Goal: Task Accomplishment & Management: Use online tool/utility

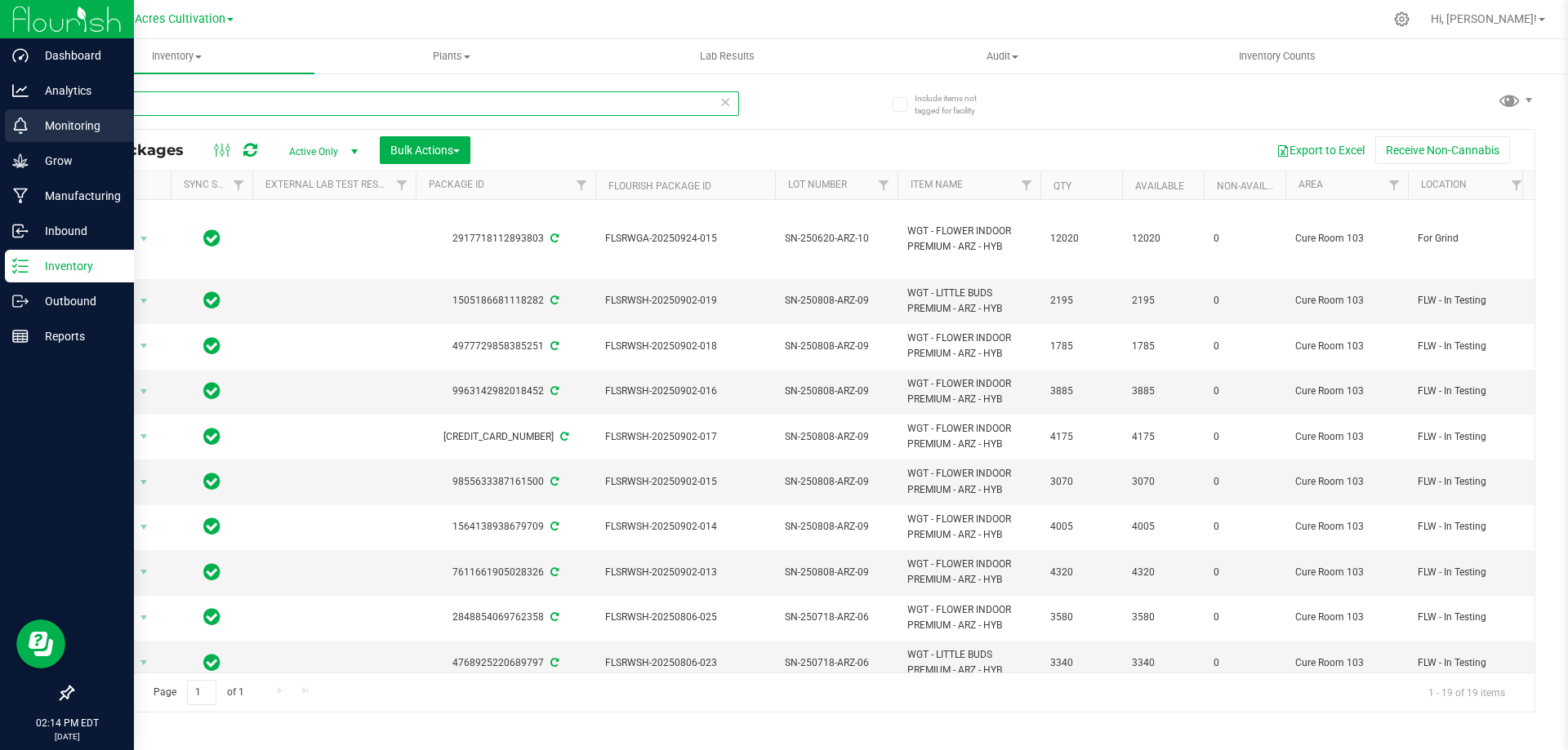
drag, startPoint x: 171, startPoint y: 105, endPoint x: 30, endPoint y: 136, distance: 144.4
click at [30, 136] on div "Dashboard Analytics Monitoring Grow Manufacturing Inbound Inventory Outbound Re…" at bounding box center [784, 375] width 1568 height 750
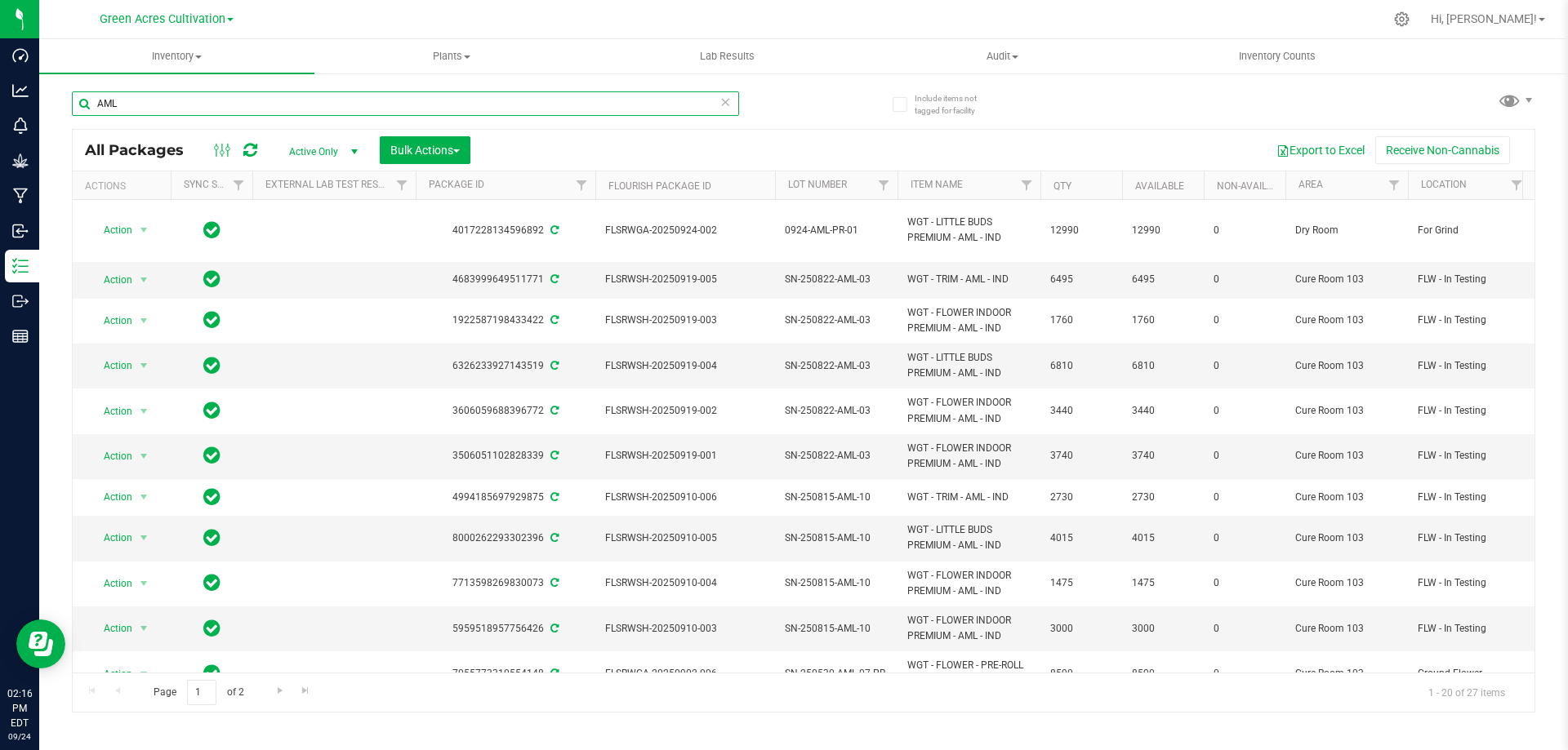
drag, startPoint x: 162, startPoint y: 98, endPoint x: 52, endPoint y: 114, distance: 111.2
click at [52, 114] on div "Include items not tagged for facility AML All Packages Active Only Active Only …" at bounding box center [804, 320] width 1529 height 498
click at [806, 126] on div "AML All Packages Active Only Active Only Lab Samples Locked All External Intern…" at bounding box center [803, 394] width 1463 height 636
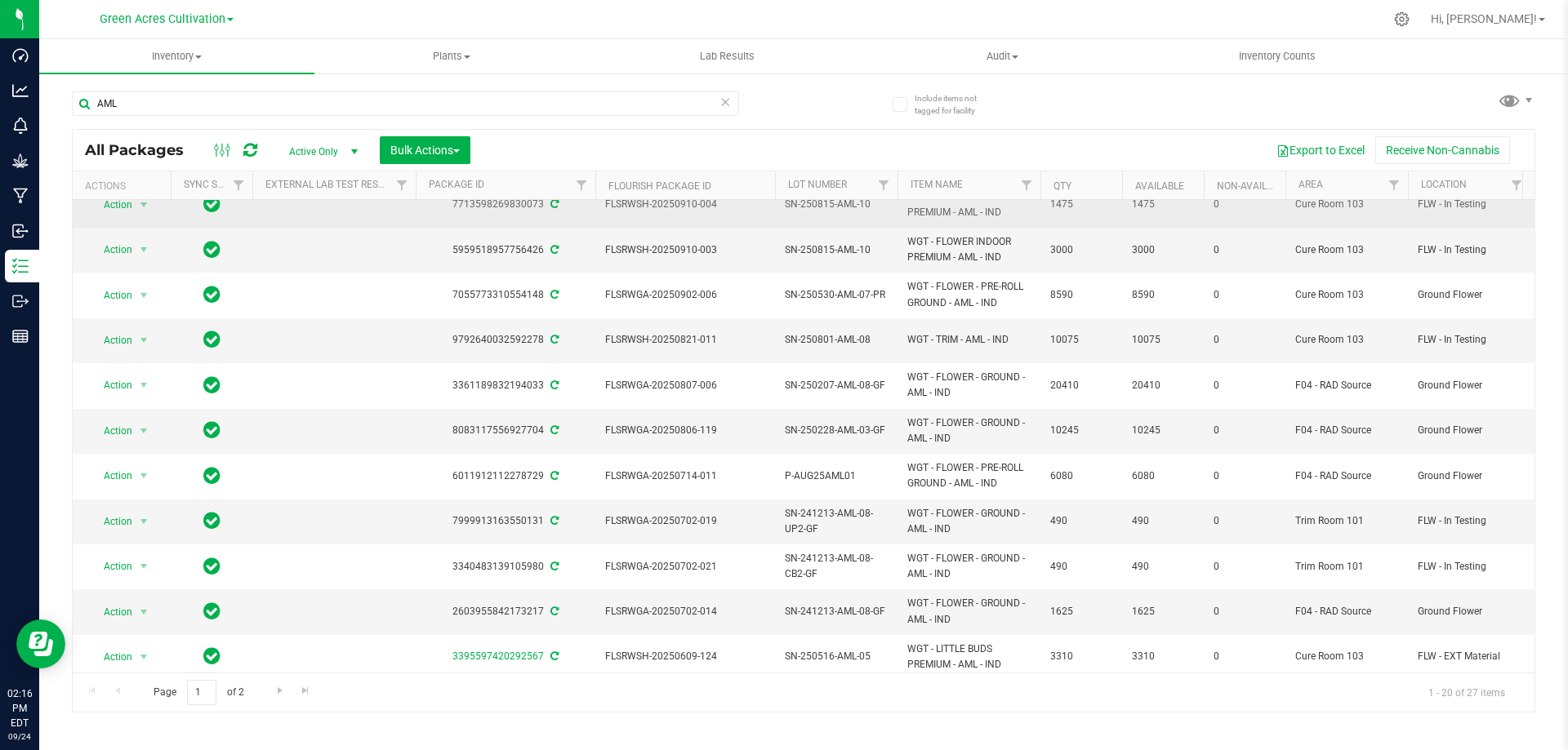
scroll to position [434, 0]
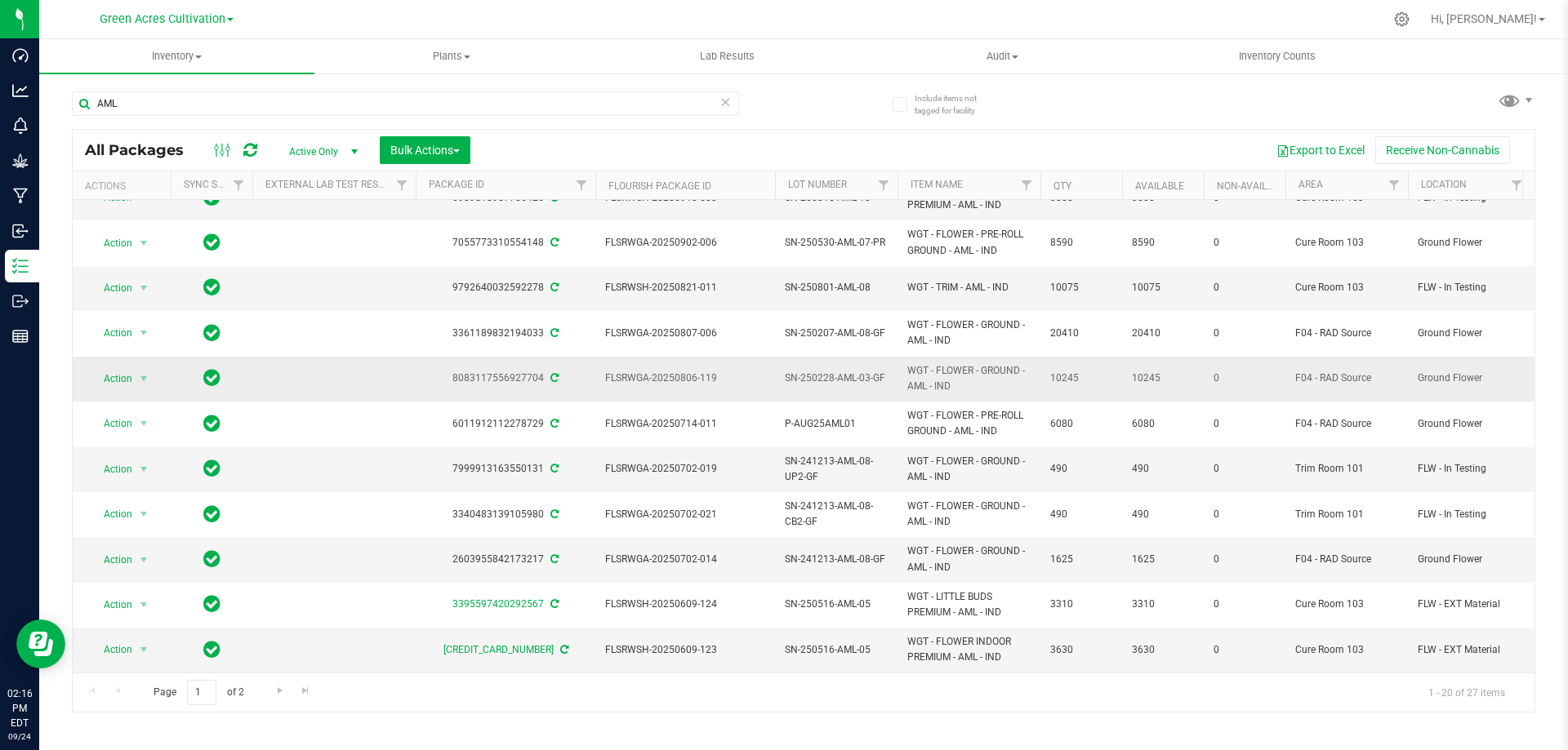
drag, startPoint x: 597, startPoint y: 362, endPoint x: 1097, endPoint y: 364, distance: 500.0
copy tr "FLSRWGA-20250806-119 SN-250228-AML-03-GF WGT - FLOWER - GROUND - AML - IND 10245"
drag, startPoint x: 185, startPoint y: 98, endPoint x: 75, endPoint y: 113, distance: 111.0
click at [75, 113] on input "AML" at bounding box center [405, 104] width 667 height 25
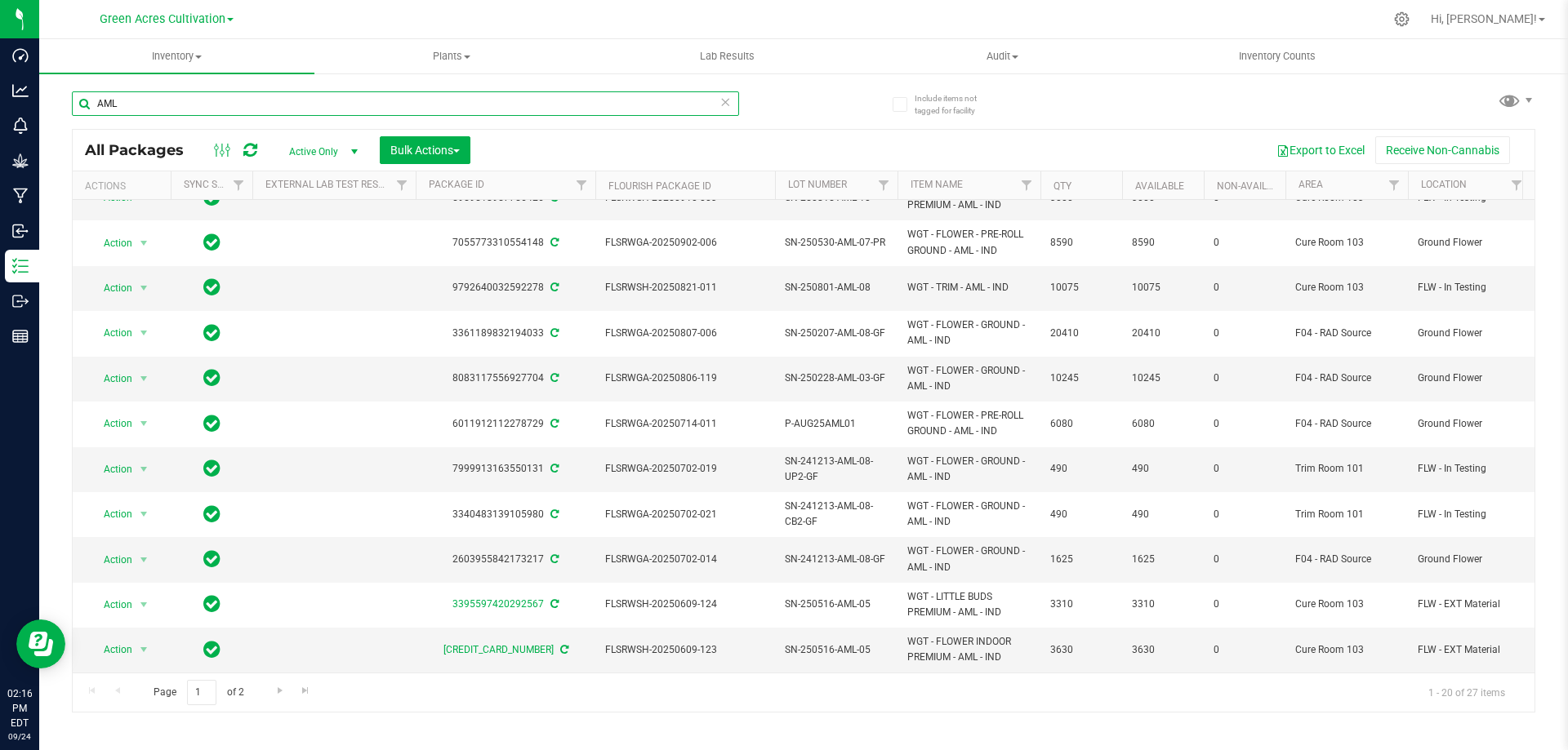
paste input "GA-250508-PKT-05-FA"
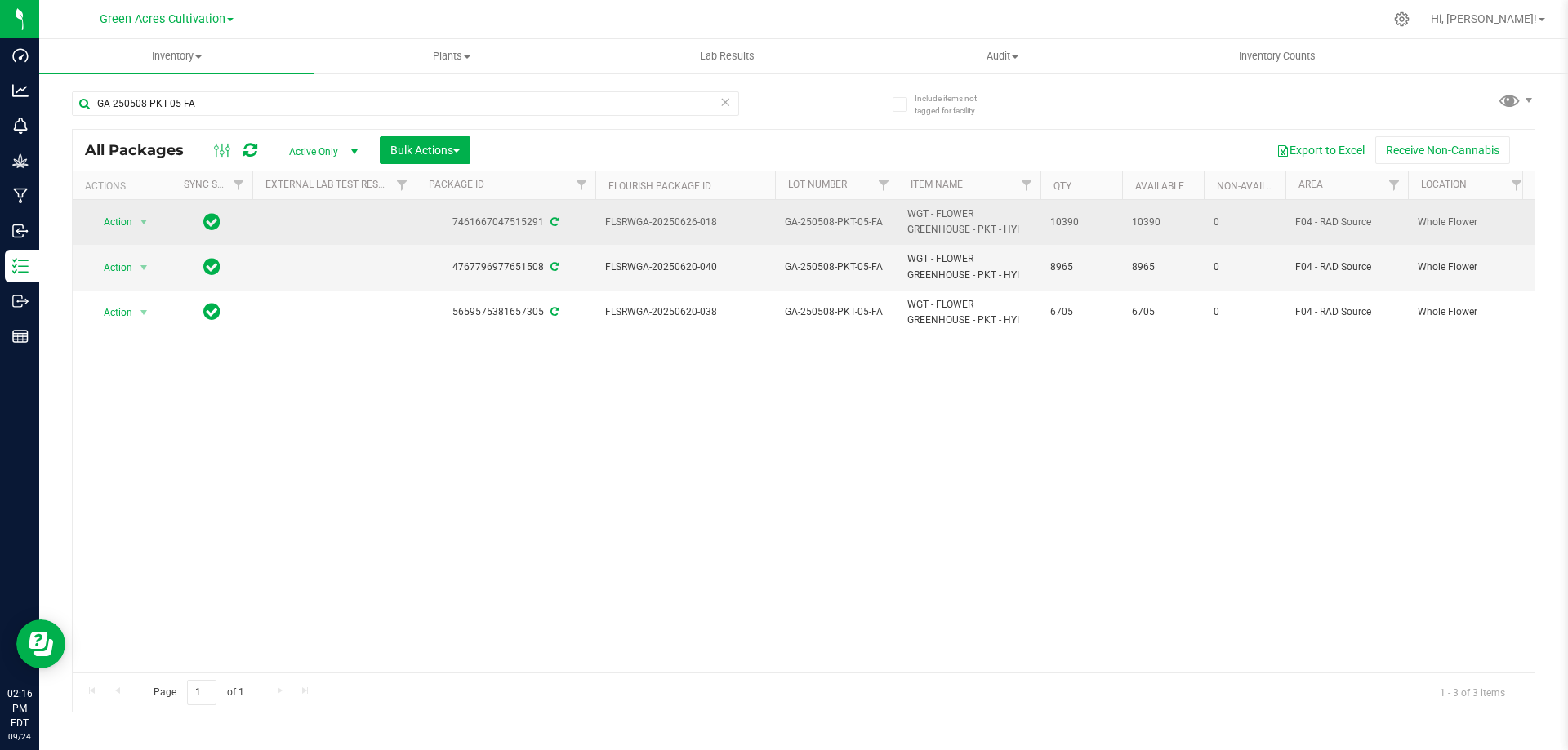
drag, startPoint x: 597, startPoint y: 215, endPoint x: 1093, endPoint y: 229, distance: 496.2
copy tr "FLSRWGA-20250626-018 GA-250508-PKT-05-FA WGT - FLOWER GREENHOUSE - PKT - HYI 10…"
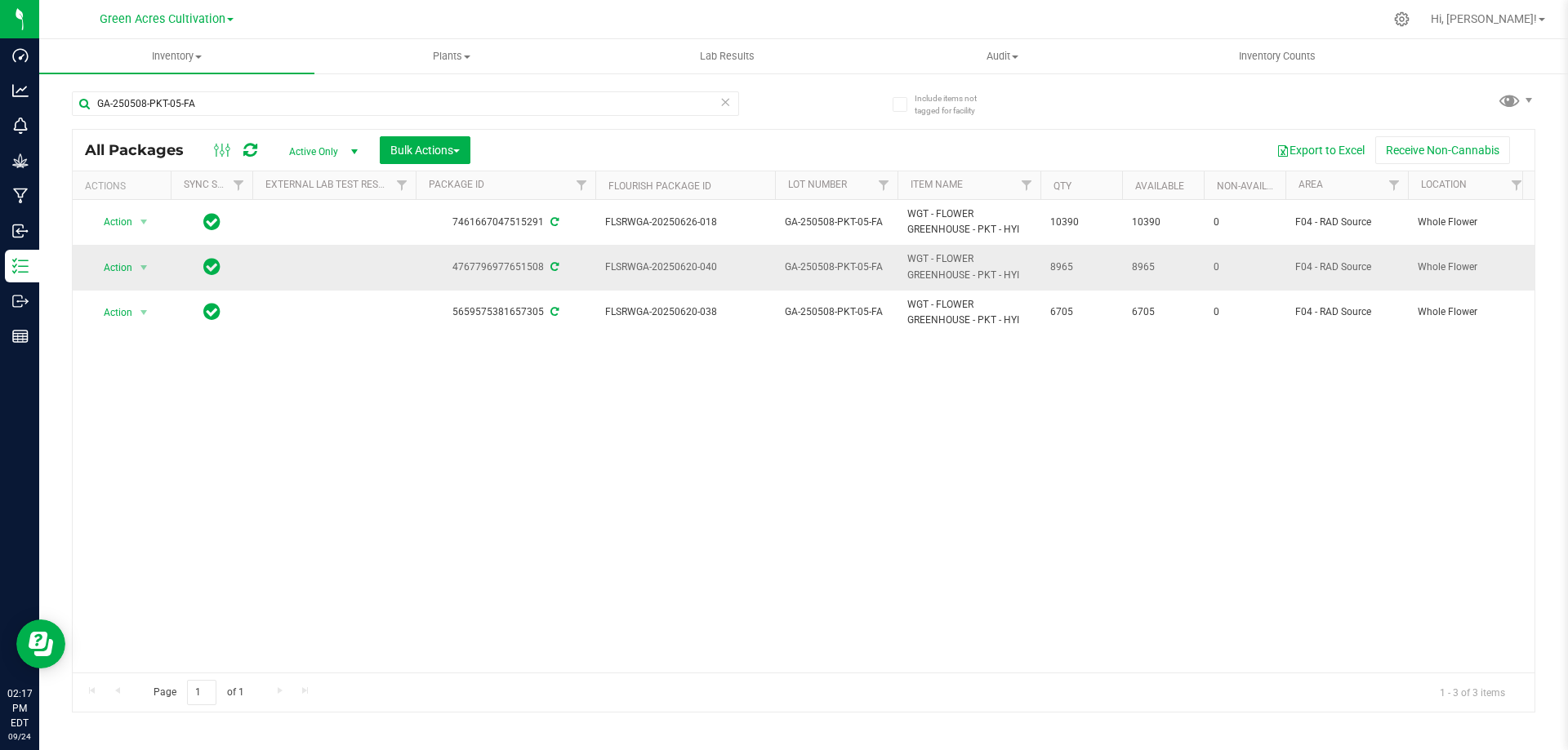
drag, startPoint x: 600, startPoint y: 263, endPoint x: 1095, endPoint y: 264, distance: 495.0
copy tr "FLSRWGA-20250620-040 GA-250508-PKT-05-FA WGT - FLOWER GREENHOUSE - PKT - HYI 89…"
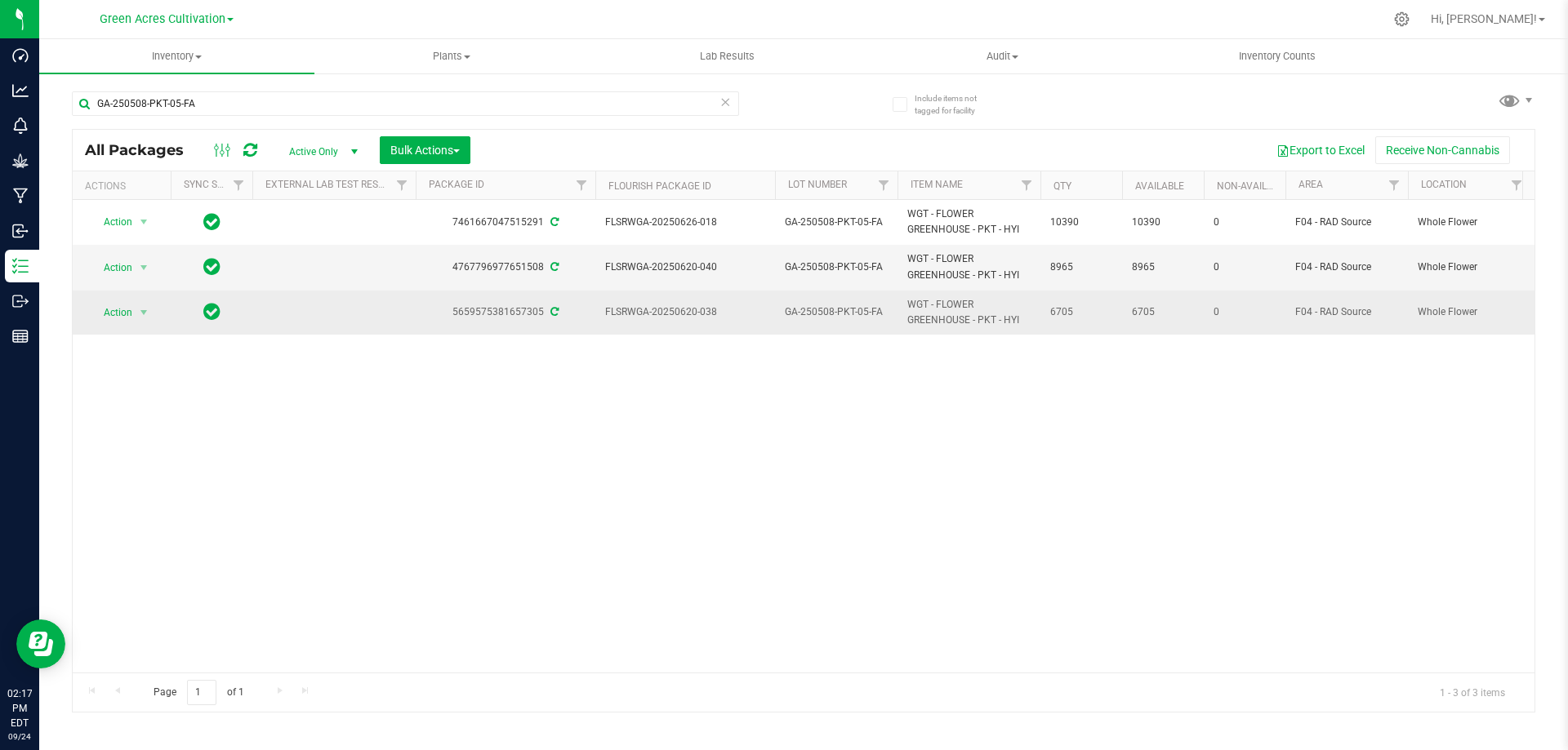
drag, startPoint x: 600, startPoint y: 317, endPoint x: 1086, endPoint y: 319, distance: 486.0
copy tr "FLSRWGA-20250620-038 GA-250508-PKT-05-FA WGT - FLOWER GREENHOUSE - PKT - HYI 67…"
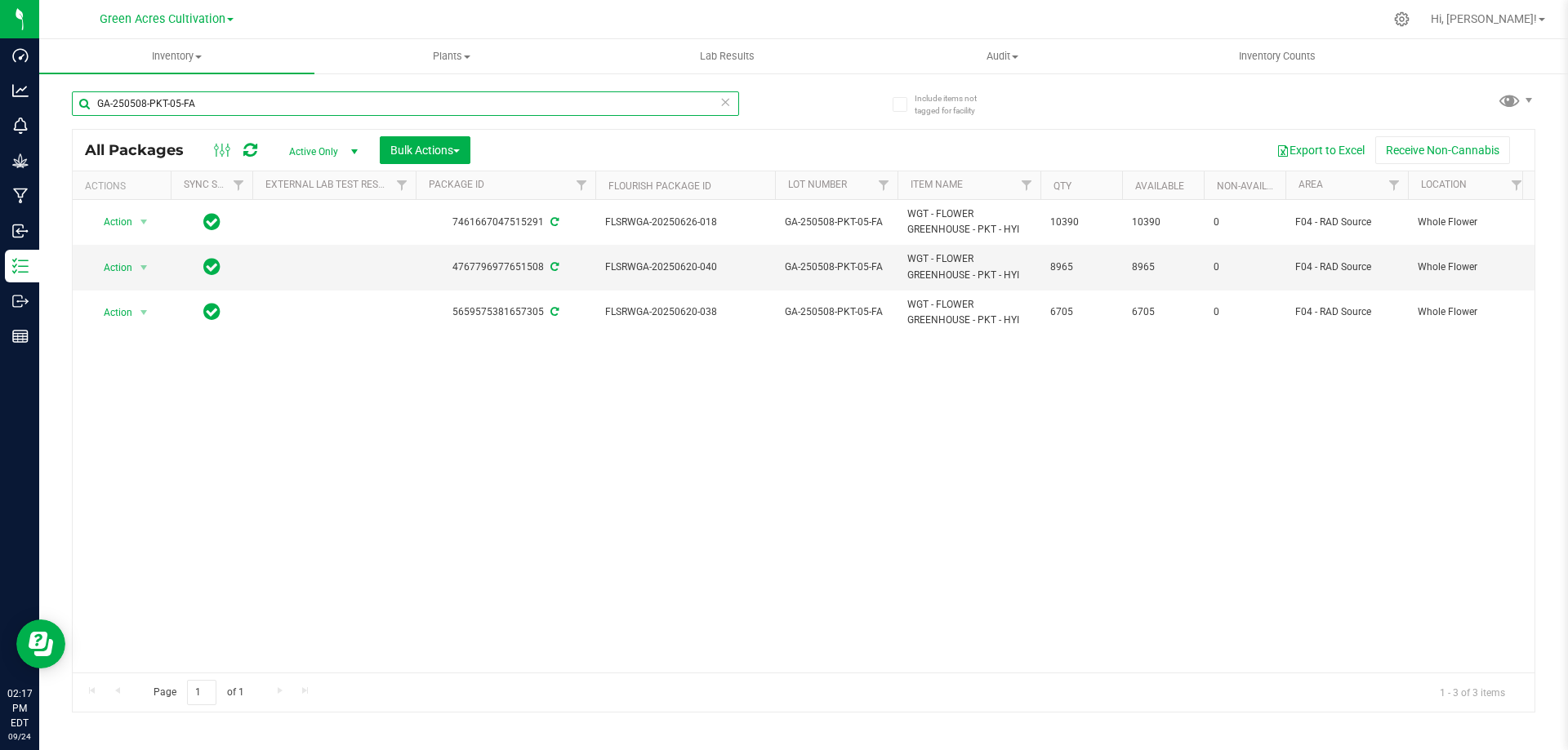
drag, startPoint x: 216, startPoint y: 105, endPoint x: 52, endPoint y: 99, distance: 164.1
click at [52, 99] on div "Include items not tagged for facility GA-250508-PKT-05-FA All Packages Active O…" at bounding box center [804, 320] width 1529 height 498
paste input "LMZ"
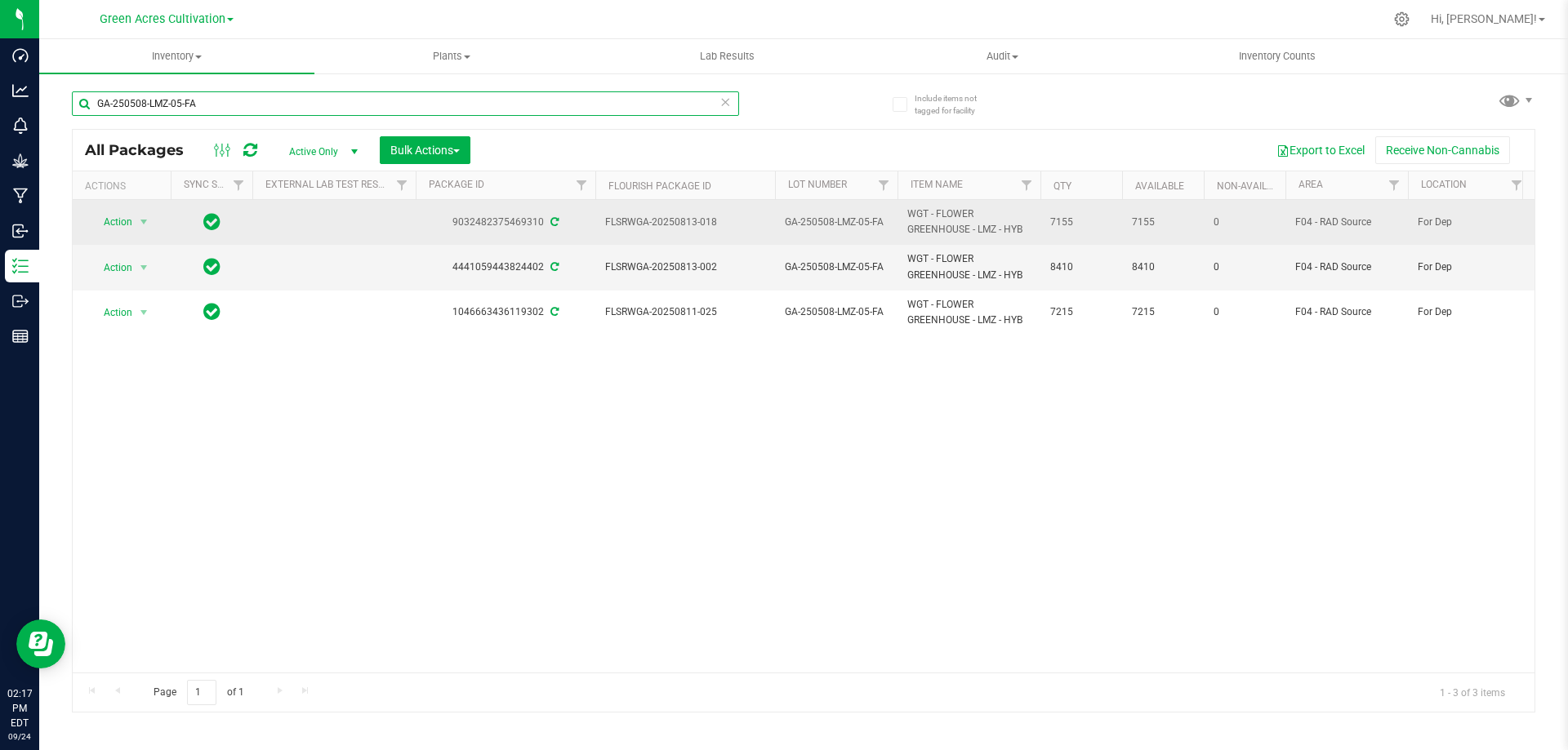
type input "GA-250508-LMZ-05-FA"
drag, startPoint x: 607, startPoint y: 217, endPoint x: 1101, endPoint y: 218, distance: 494.0
copy tr "FLSRWGA-20250813-018 GA-250508-LMZ-05-FA WGT - FLOWER GREENHOUSE - LMZ - HYB 71…"
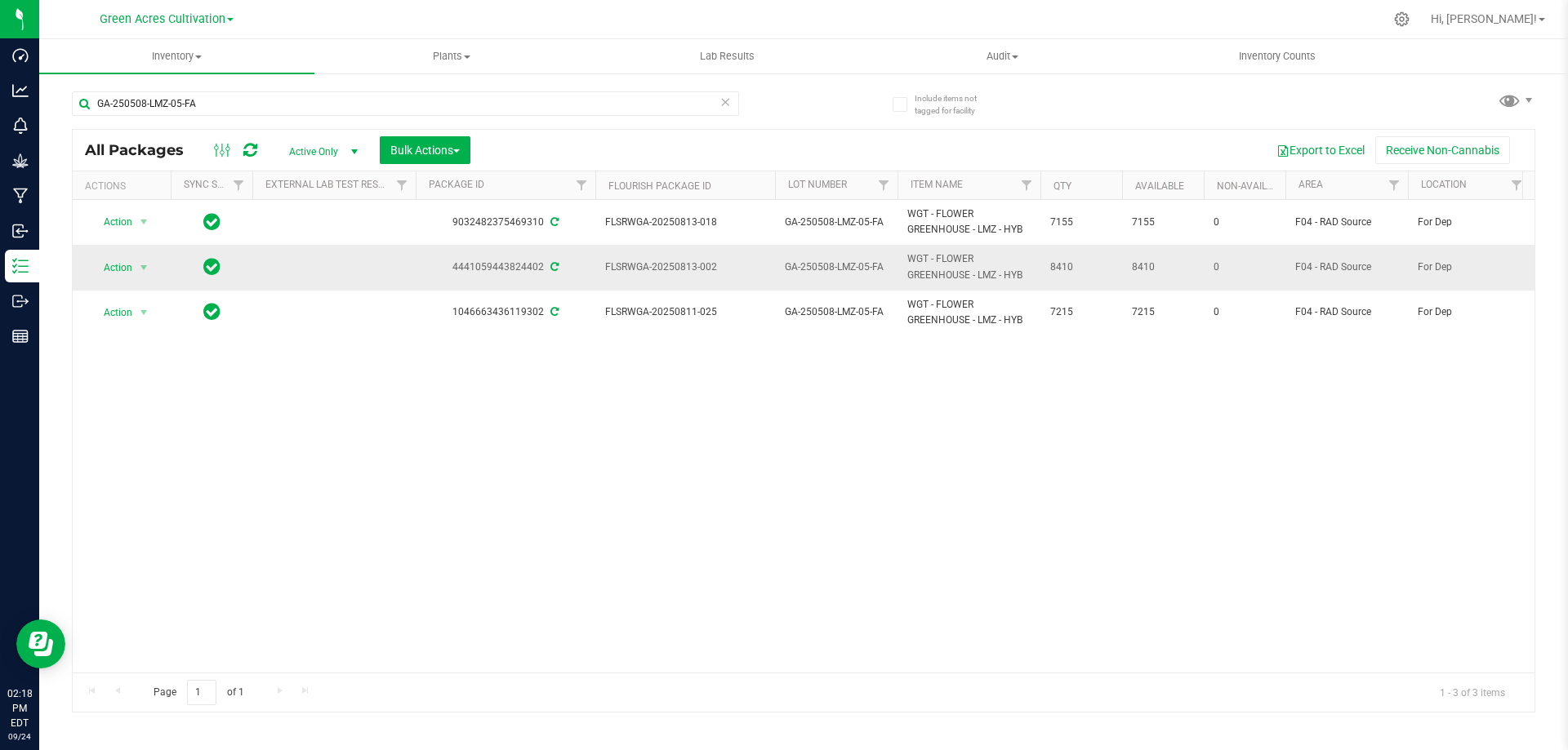
drag, startPoint x: 599, startPoint y: 268, endPoint x: 1088, endPoint y: 270, distance: 489.0
copy tr "FLSRWGA-20250813-002 GA-250508-LMZ-05-FA WGT - FLOWER GREENHOUSE - LMZ - HYB 84…"
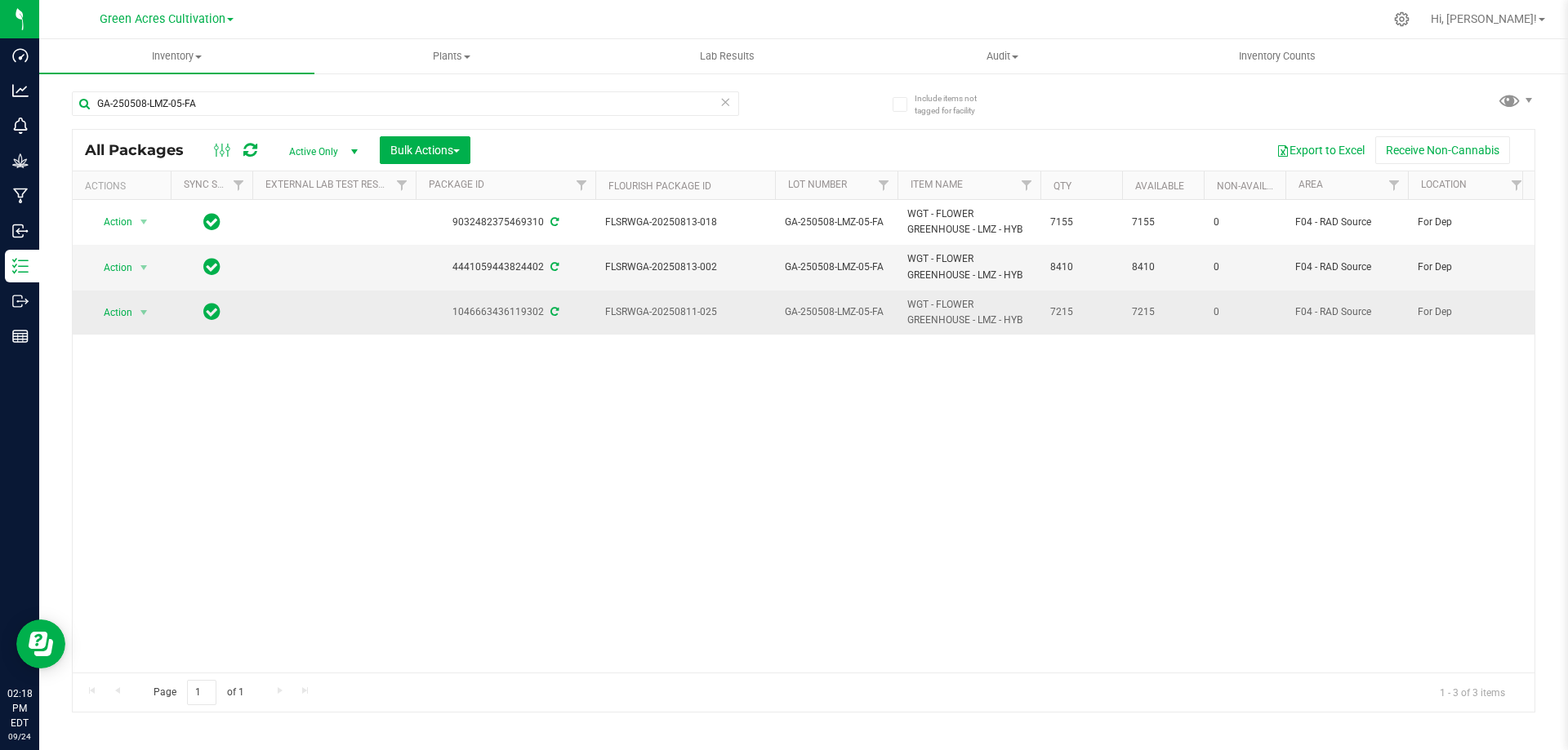
drag, startPoint x: 592, startPoint y: 314, endPoint x: 1079, endPoint y: 309, distance: 487.0
copy tr "FLSRWGA-20250811-025 GA-250508-LMZ-05-FA WGT - FLOWER GREENHOUSE - LMZ - HYB 72…"
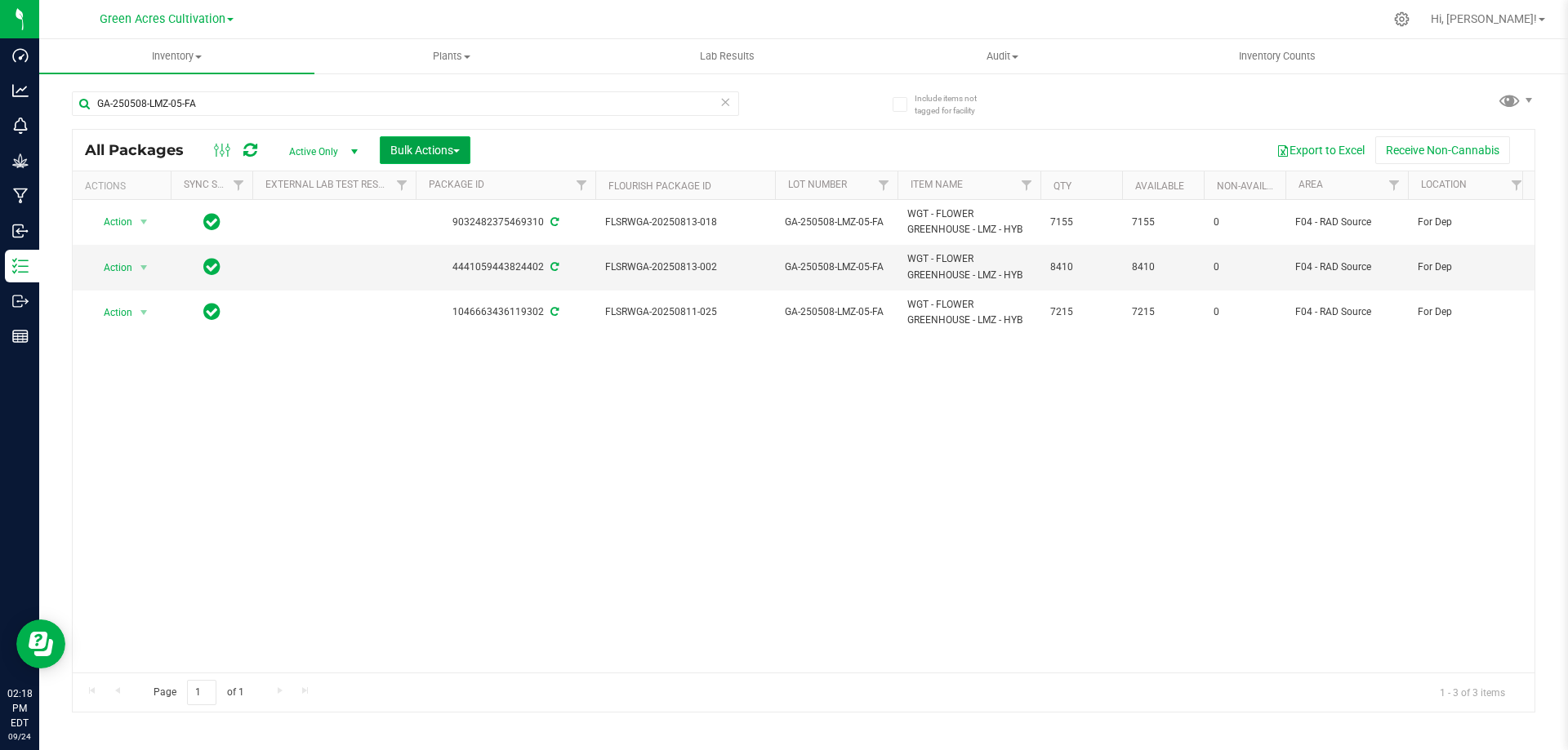
click at [458, 150] on span "button" at bounding box center [456, 151] width 6 height 4
click at [475, 305] on div "Locate packages" at bounding box center [442, 309] width 105 height 26
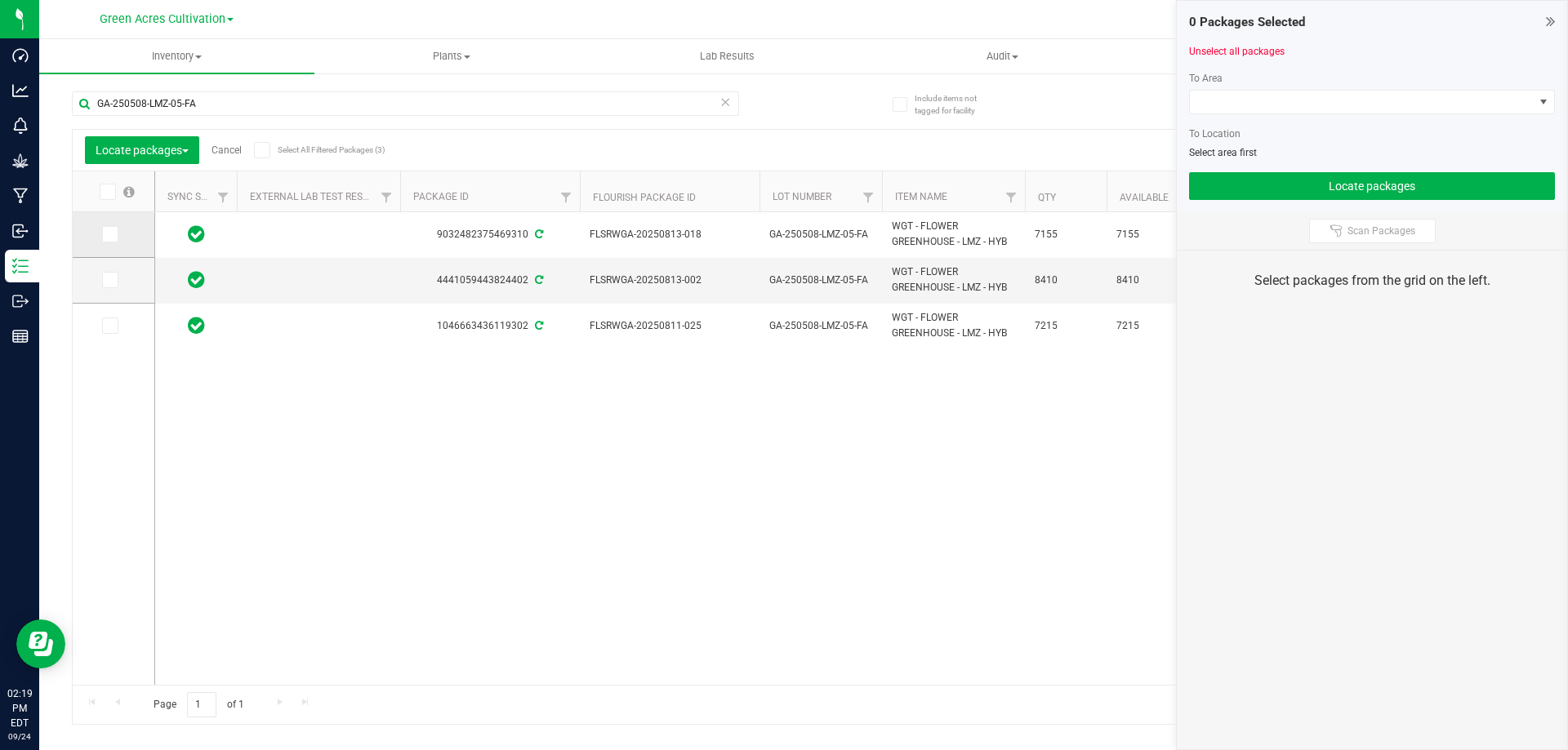
click at [115, 231] on span at bounding box center [110, 234] width 17 height 17
click at [0, 0] on input "checkbox" at bounding box center [0, 0] width 0 height 0
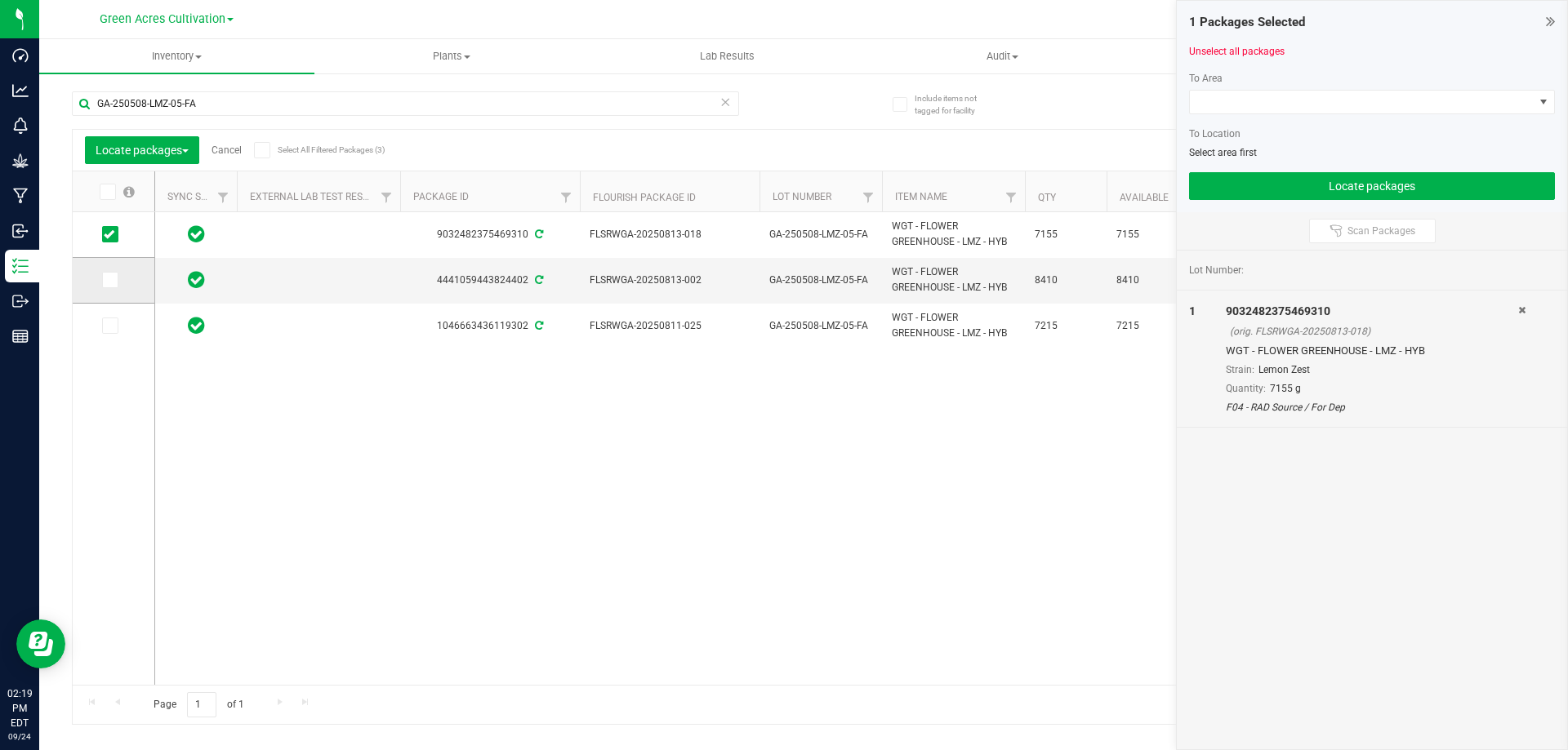
click at [116, 275] on span at bounding box center [110, 280] width 17 height 17
click at [0, 0] on input "checkbox" at bounding box center [0, 0] width 0 height 0
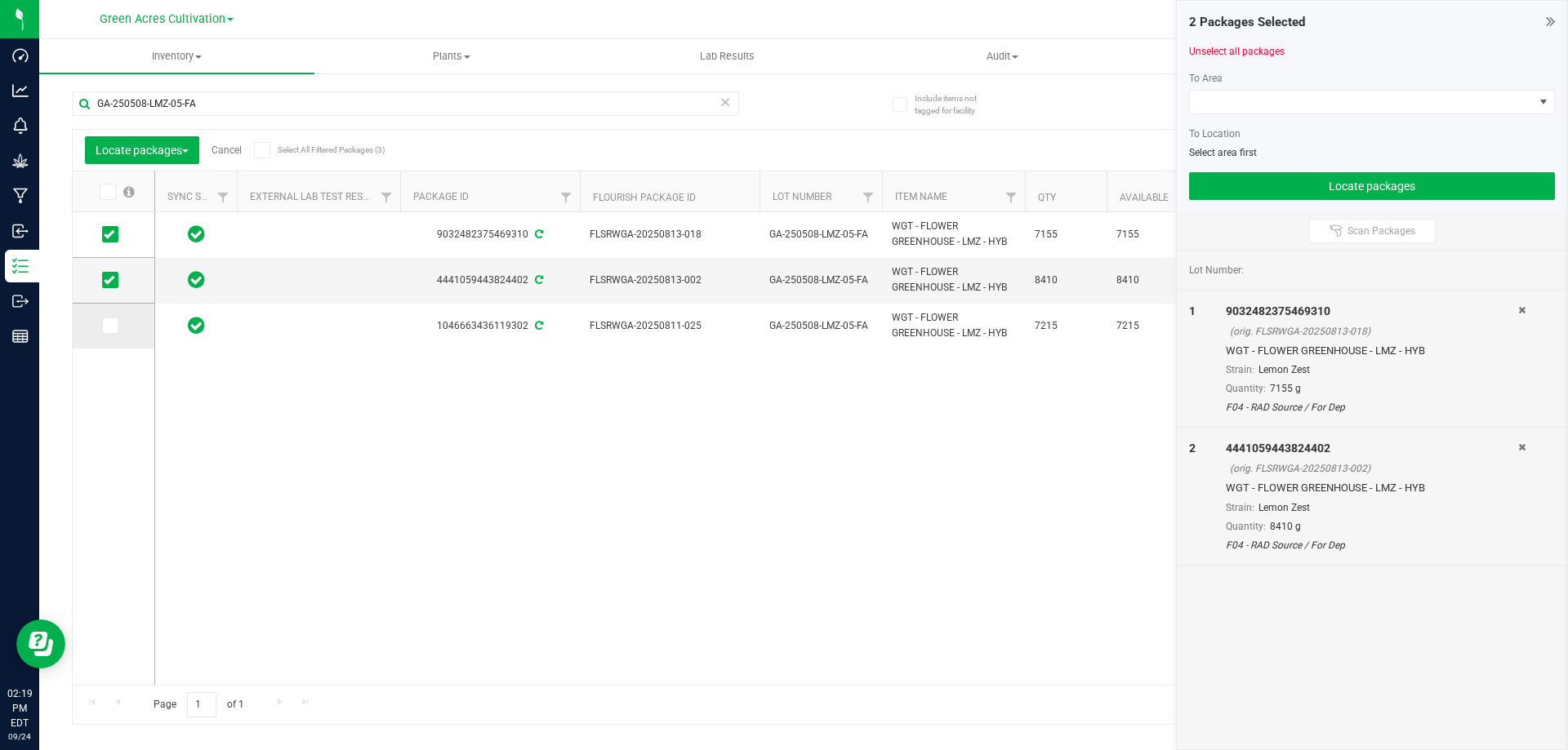
click at [107, 326] on icon at bounding box center [109, 326] width 11 height 0
click at [0, 0] on input "checkbox" at bounding box center [0, 0] width 0 height 0
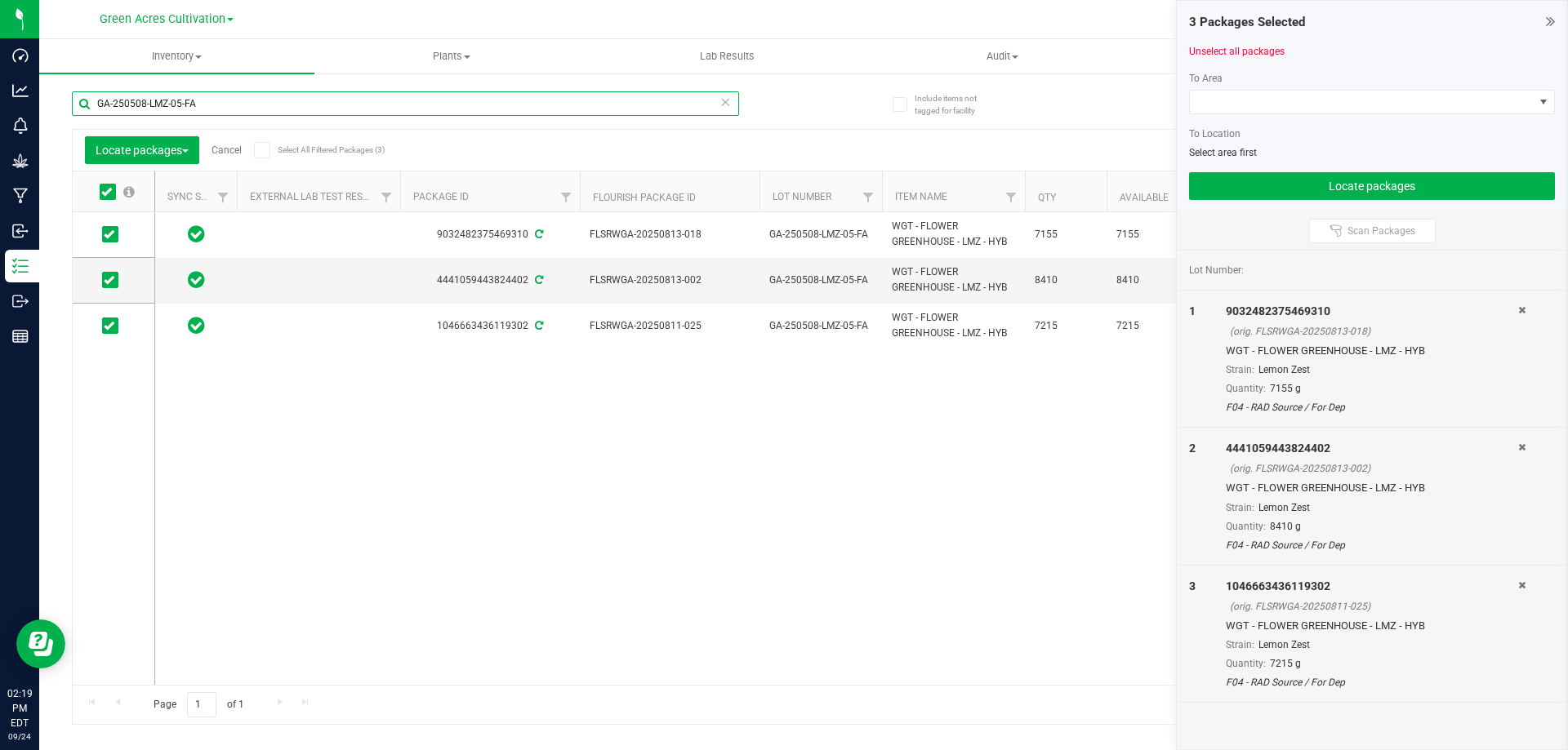
click at [165, 101] on input "GA-250508-LMZ-05-FA" at bounding box center [405, 104] width 667 height 25
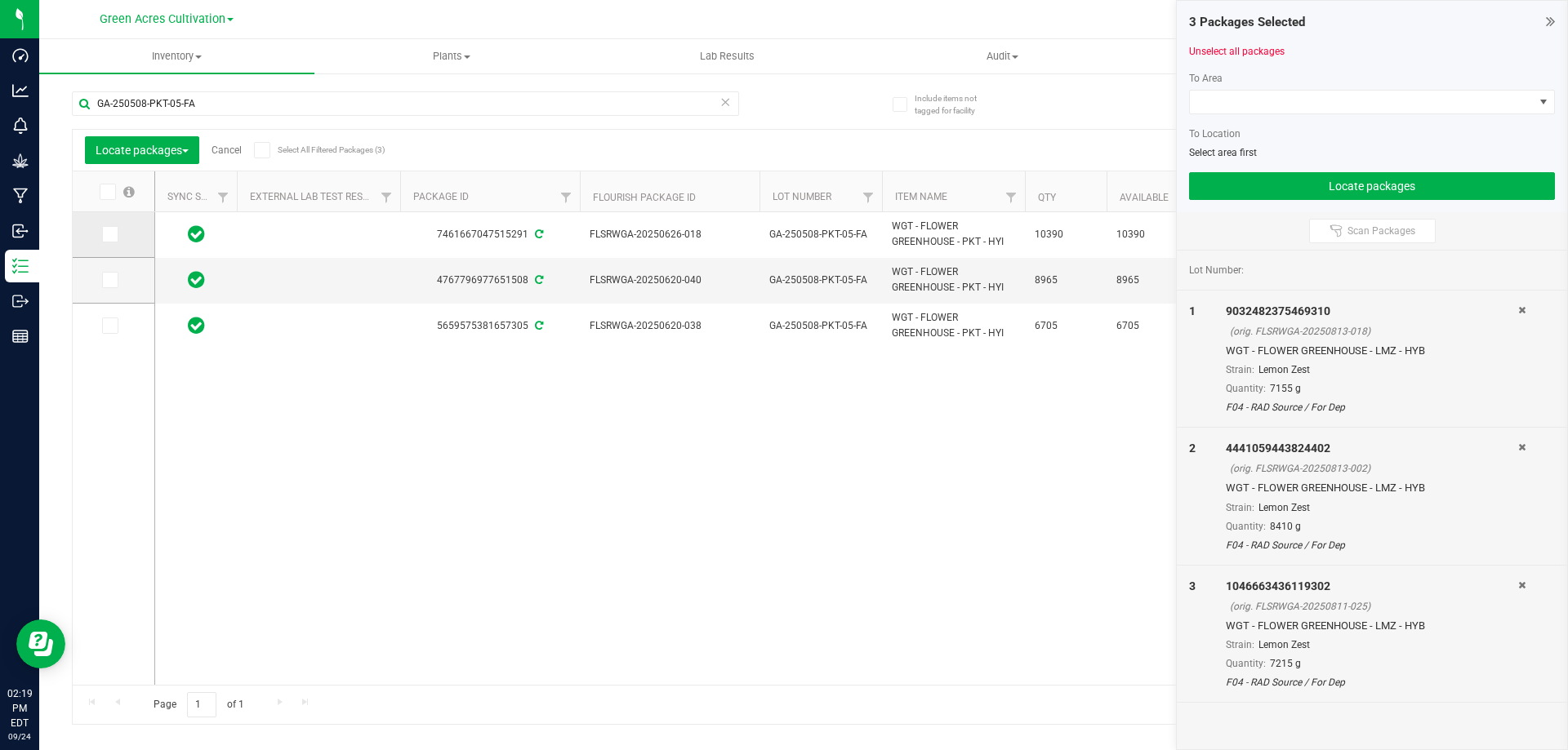
click at [114, 234] on icon at bounding box center [109, 234] width 11 height 0
click at [0, 0] on input "checkbox" at bounding box center [0, 0] width 0 height 0
click at [107, 280] on icon at bounding box center [109, 280] width 11 height 0
click at [0, 0] on input "checkbox" at bounding box center [0, 0] width 0 height 0
click at [107, 318] on span at bounding box center [110, 326] width 17 height 17
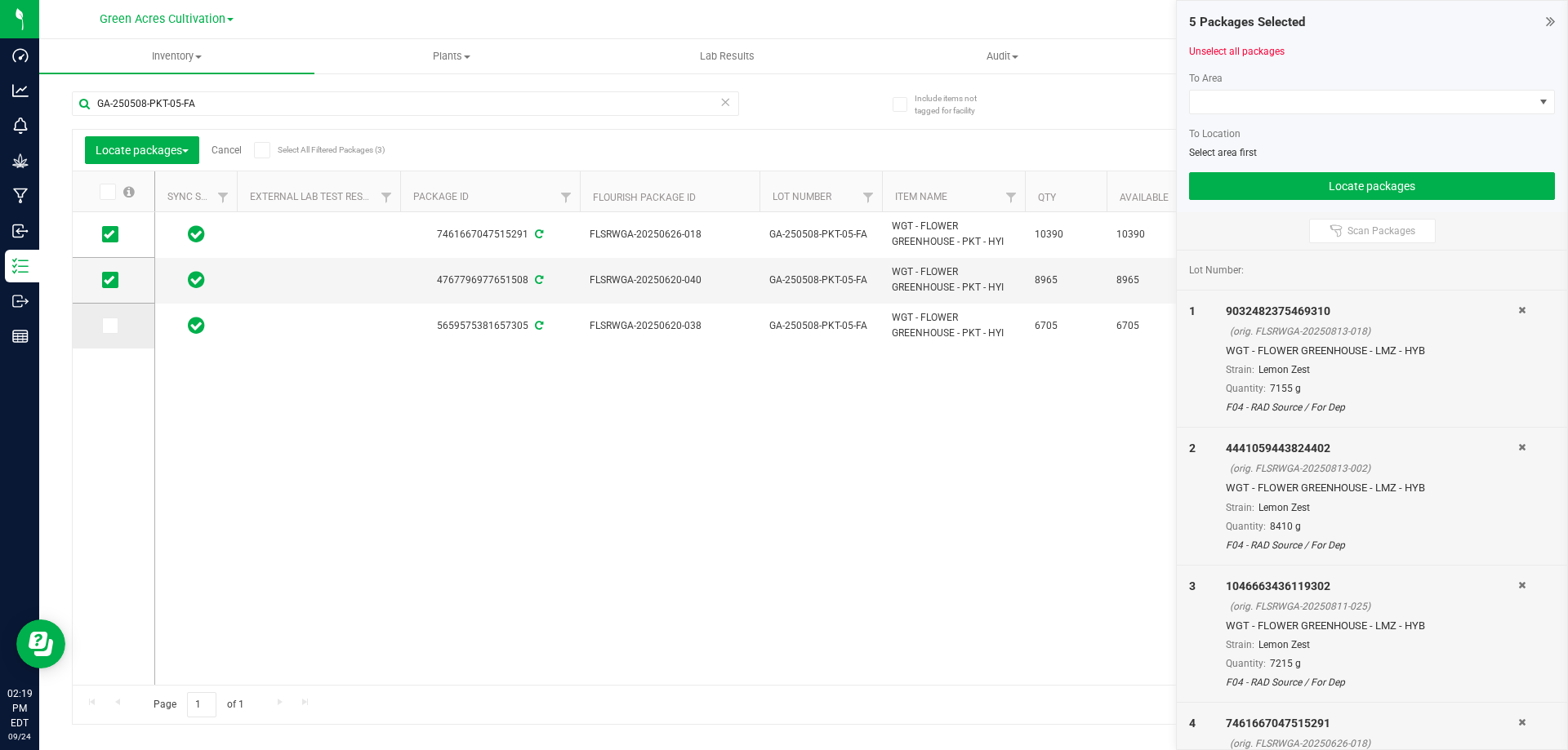
click at [0, 0] on input "checkbox" at bounding box center [0, 0] width 0 height 0
drag, startPoint x: 257, startPoint y: 102, endPoint x: 66, endPoint y: 99, distance: 191.0
click at [69, 98] on div "Include items not tagged for facility GA-250508-PKT-05-FA Locate packages Cance…" at bounding box center [804, 320] width 1529 height 498
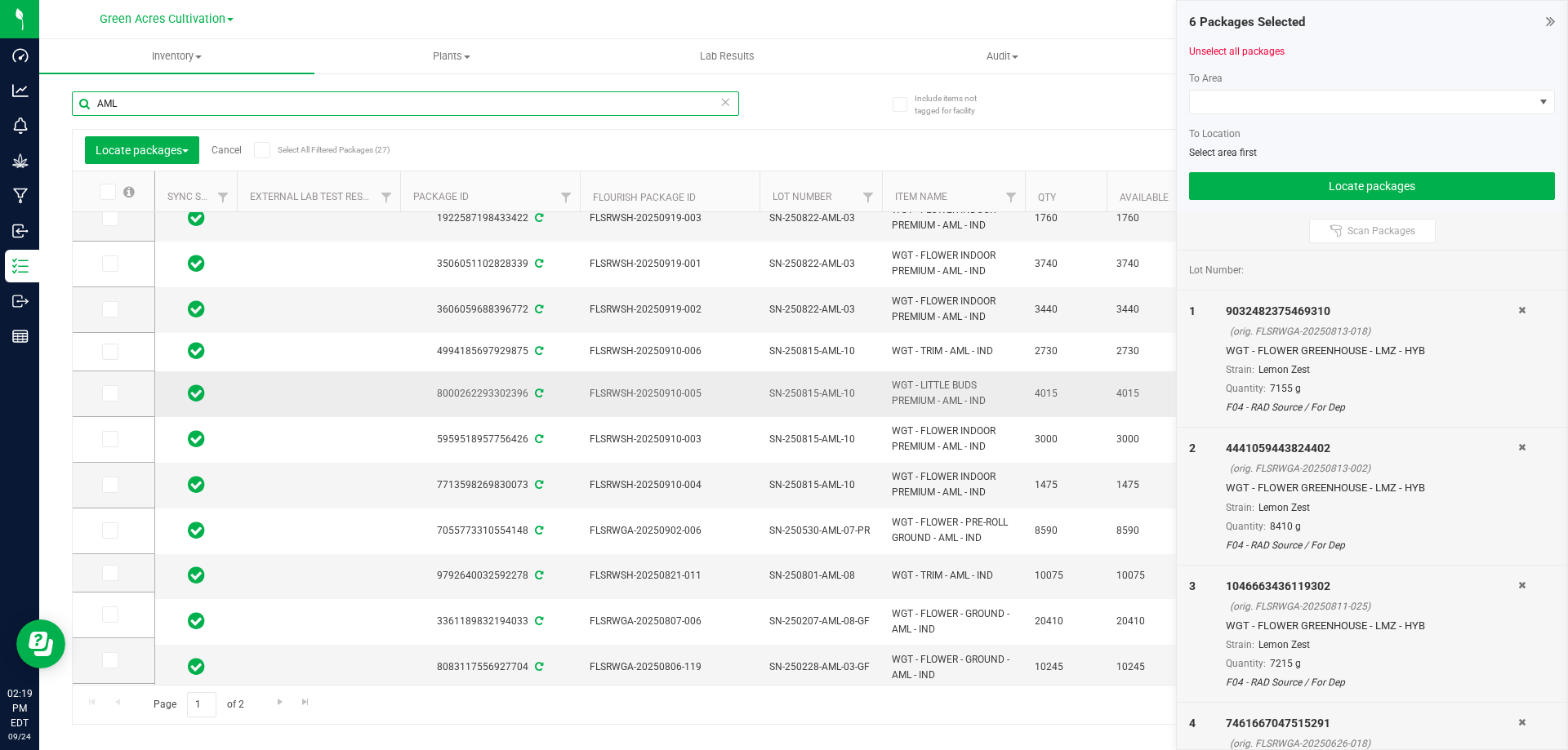
scroll to position [245, 0]
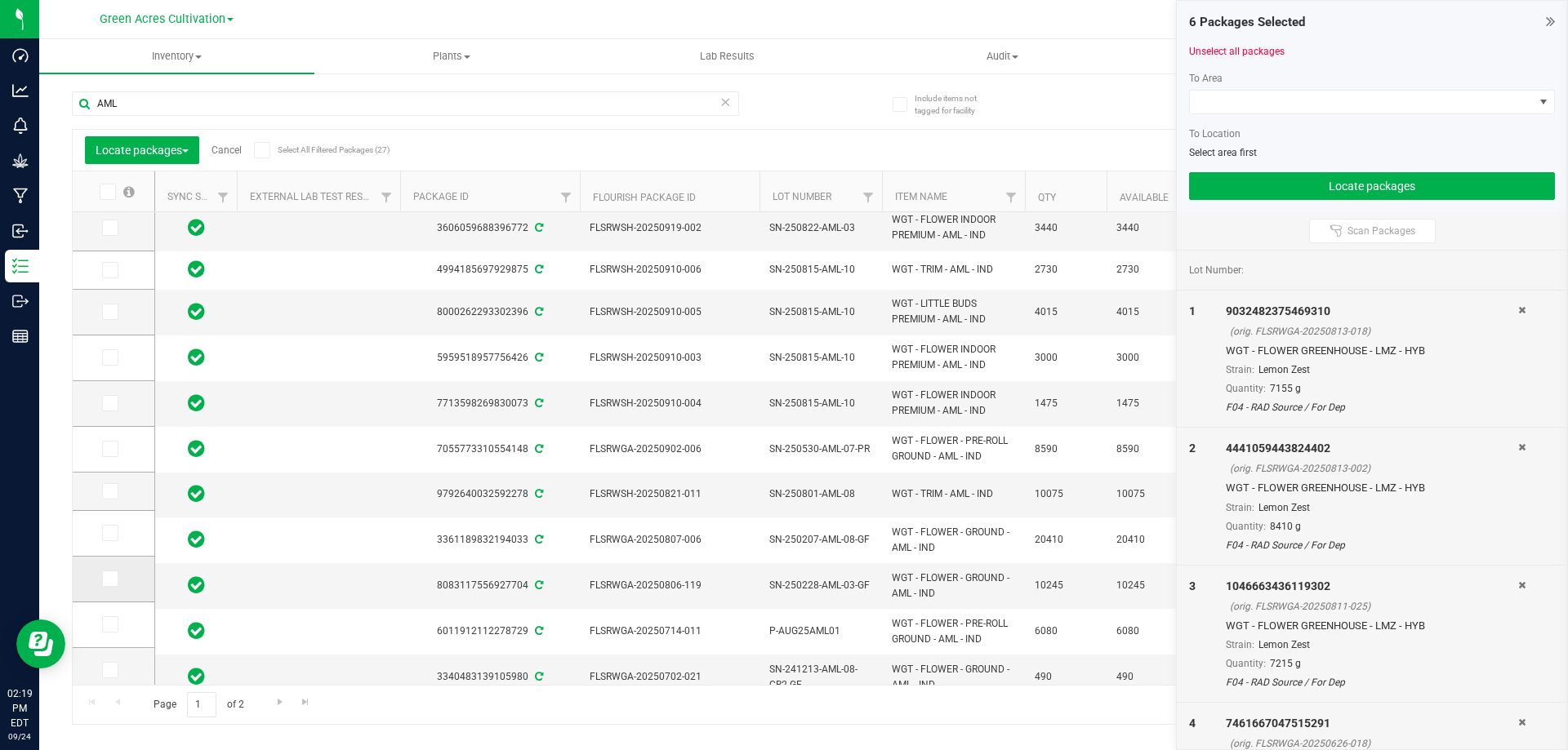
click at [115, 577] on span at bounding box center [110, 578] width 17 height 17
click at [0, 0] on input "checkbox" at bounding box center [0, 0] width 0 height 0
drag, startPoint x: 152, startPoint y: 106, endPoint x: 71, endPoint y: 107, distance: 81.0
click at [71, 107] on div "Include items not tagged for facility AML Locate packages Cancel Select All Fil…" at bounding box center [804, 320] width 1529 height 498
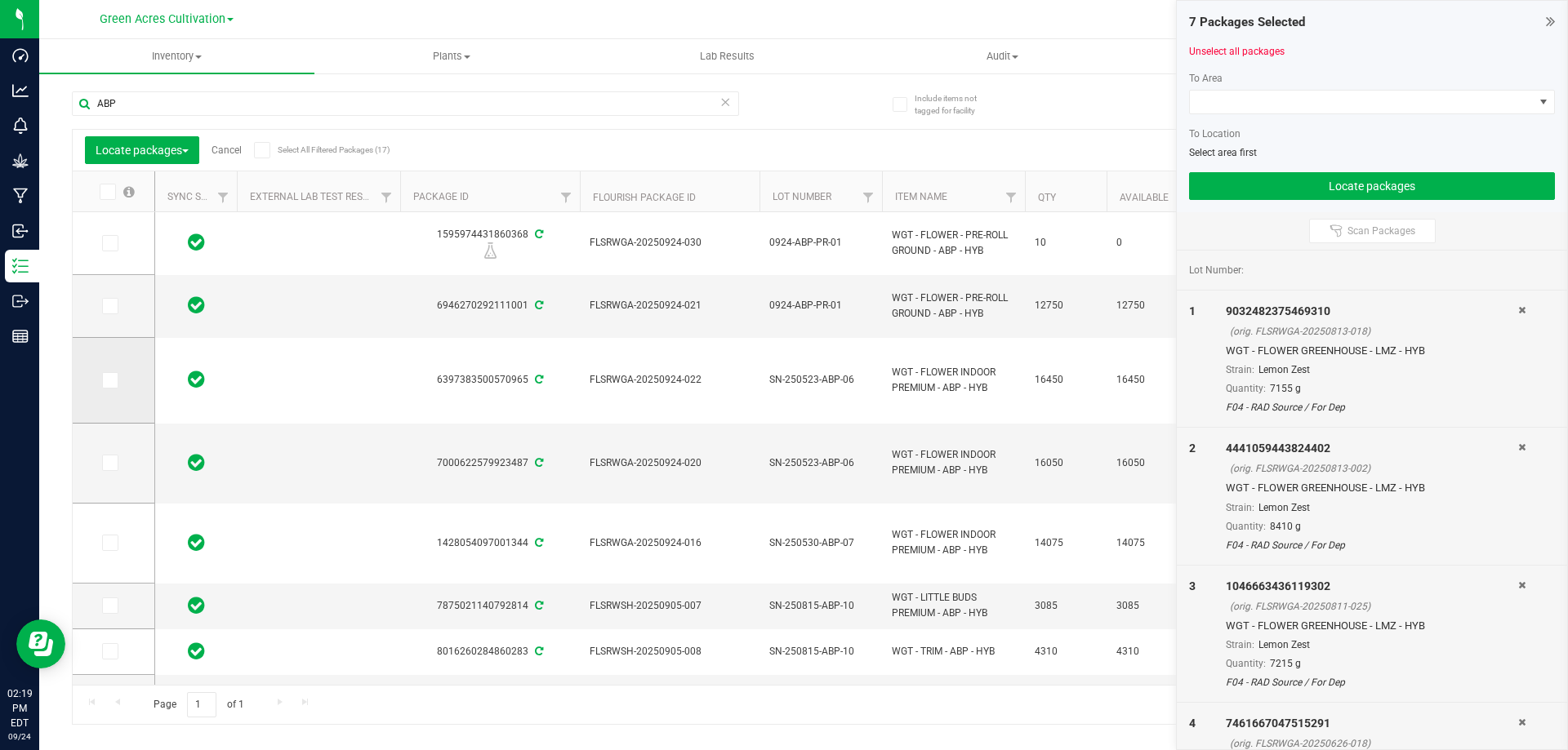
click at [111, 380] on icon at bounding box center [109, 380] width 11 height 0
click at [0, 0] on input "checkbox" at bounding box center [0, 0] width 0 height 0
click at [108, 463] on icon at bounding box center [109, 463] width 11 height 0
click at [0, 0] on input "checkbox" at bounding box center [0, 0] width 0 height 0
click at [114, 543] on icon at bounding box center [109, 543] width 11 height 0
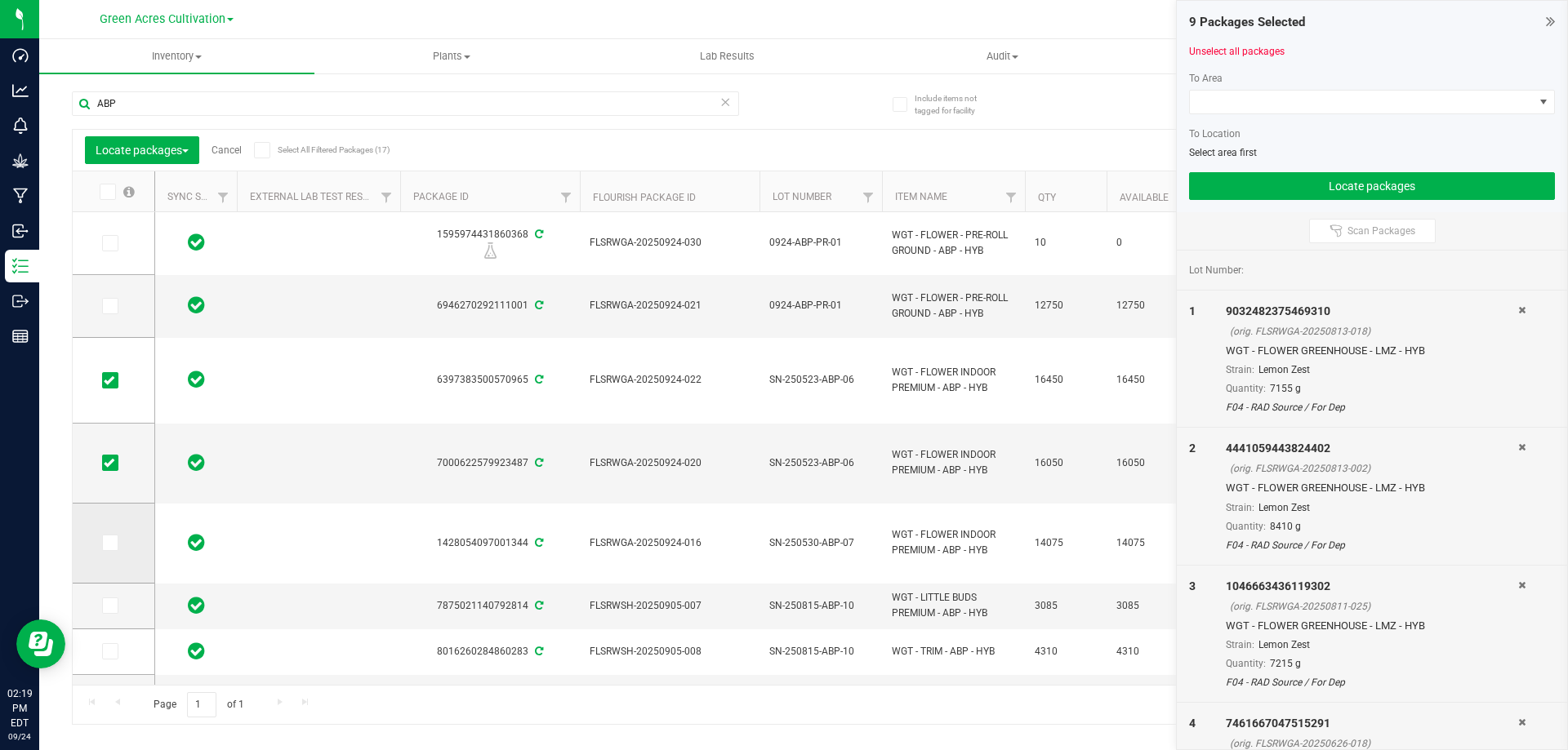
click at [0, 0] on input "checkbox" at bounding box center [0, 0] width 0 height 0
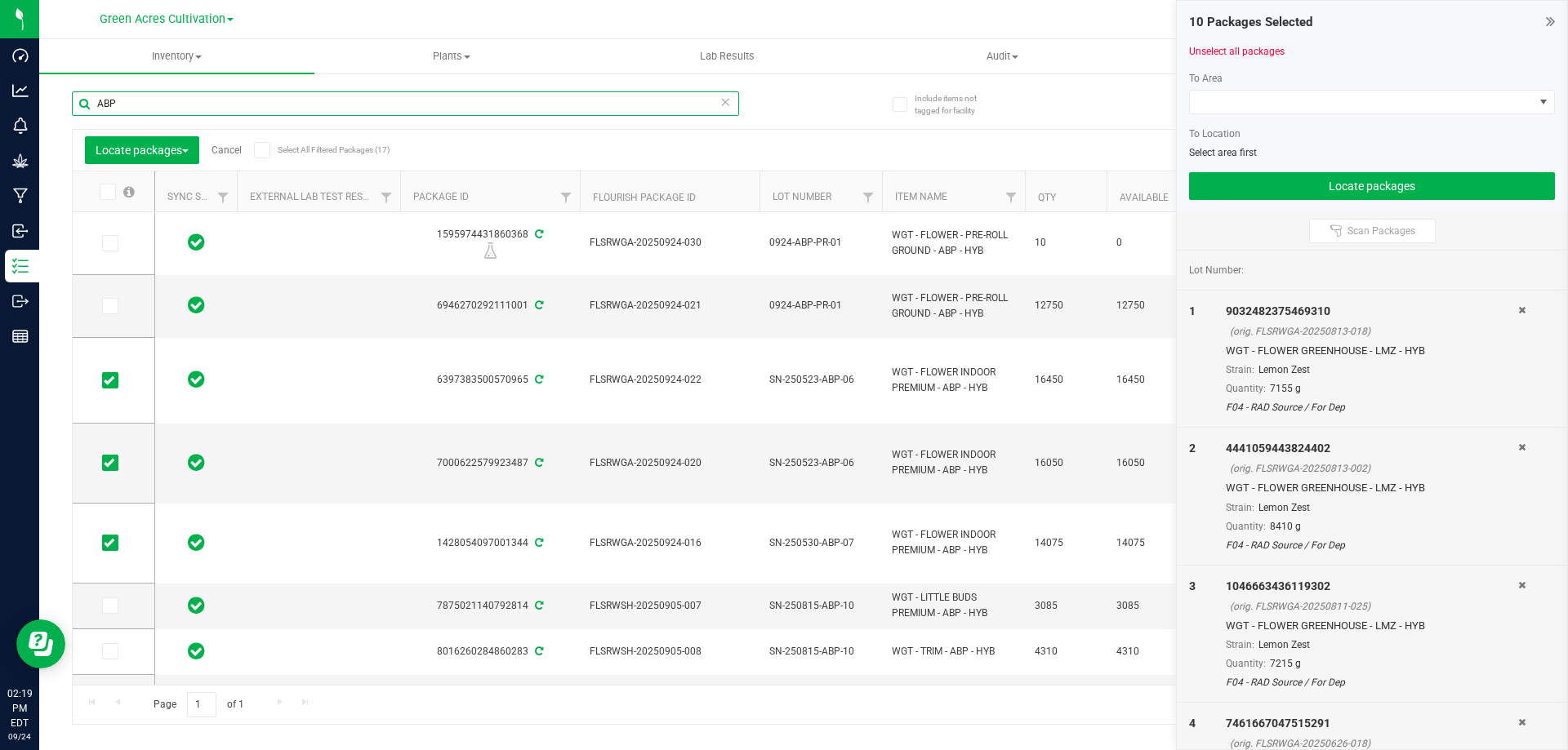
drag, startPoint x: 200, startPoint y: 102, endPoint x: 65, endPoint y: 105, distance: 135.0
click at [65, 105] on div "Include items not tagged for facility ABP Locate packages Cancel Select All Fil…" at bounding box center [804, 320] width 1529 height 498
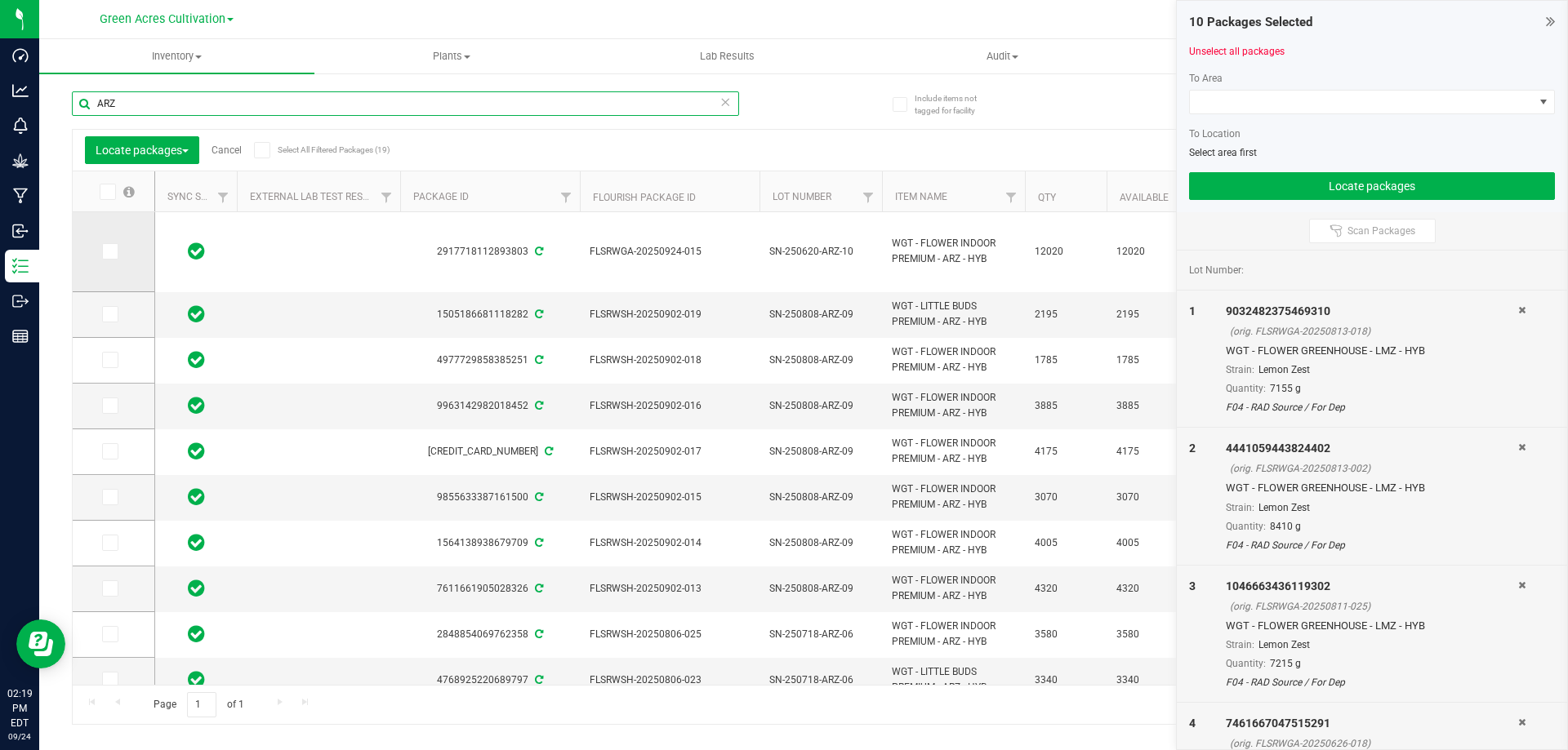
type input "ARZ"
click at [110, 252] on icon at bounding box center [109, 252] width 11 height 0
click at [0, 0] on input "checkbox" at bounding box center [0, 0] width 0 height 0
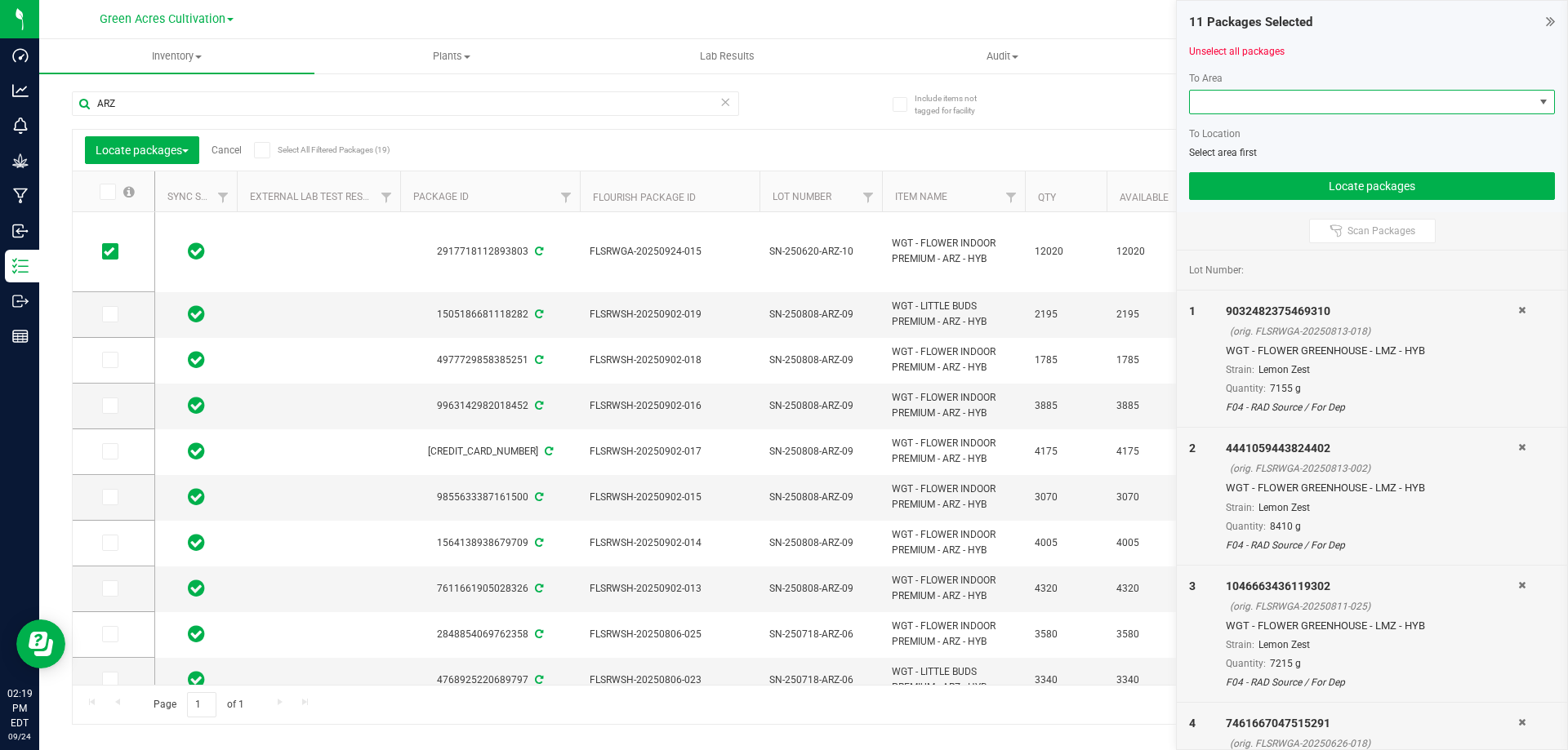
click at [1269, 97] on span at bounding box center [1361, 102] width 344 height 23
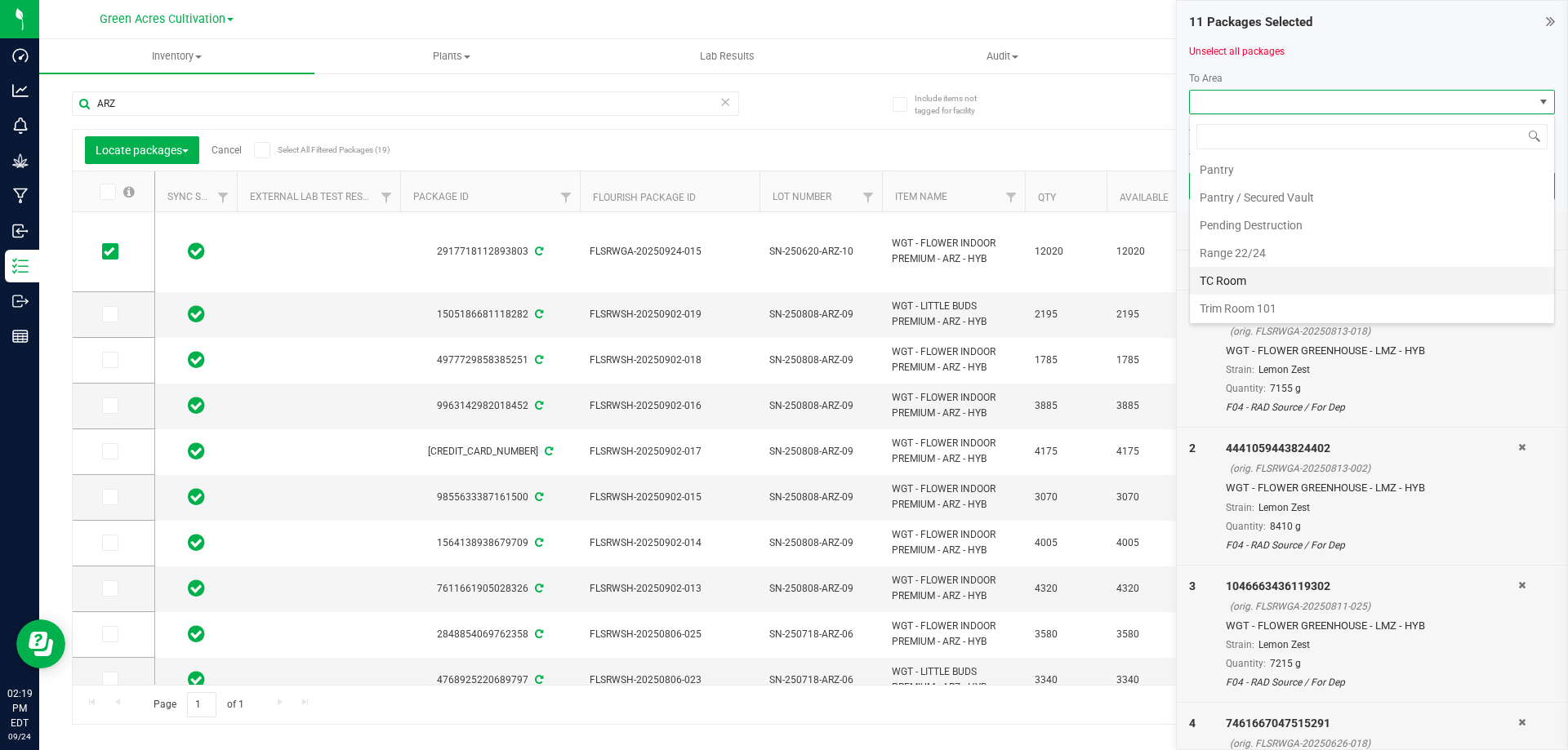
scroll to position [336, 0]
click at [1273, 302] on li "Trim Room 101" at bounding box center [1371, 307] width 365 height 28
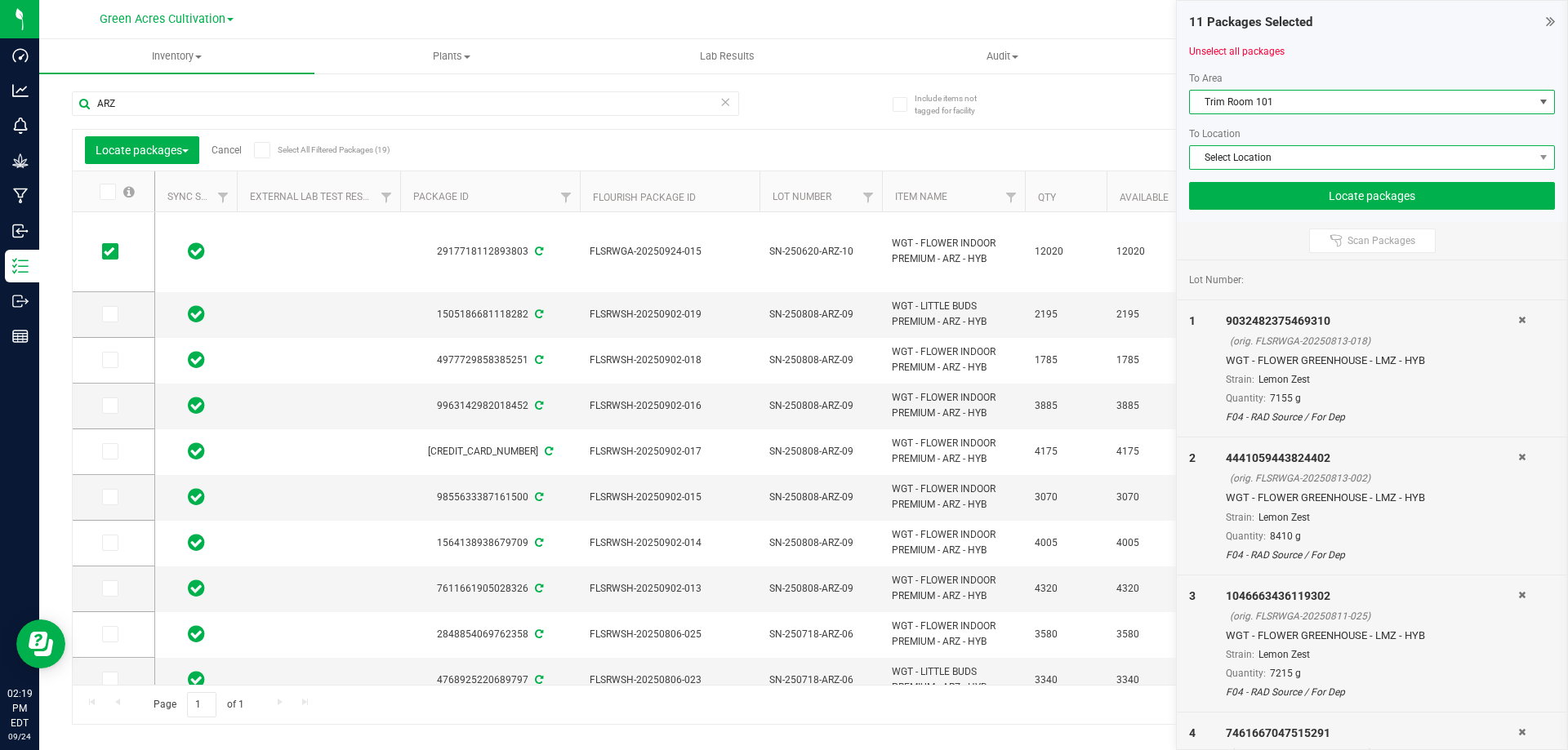
click at [1257, 157] on span "Select Location" at bounding box center [1361, 157] width 344 height 23
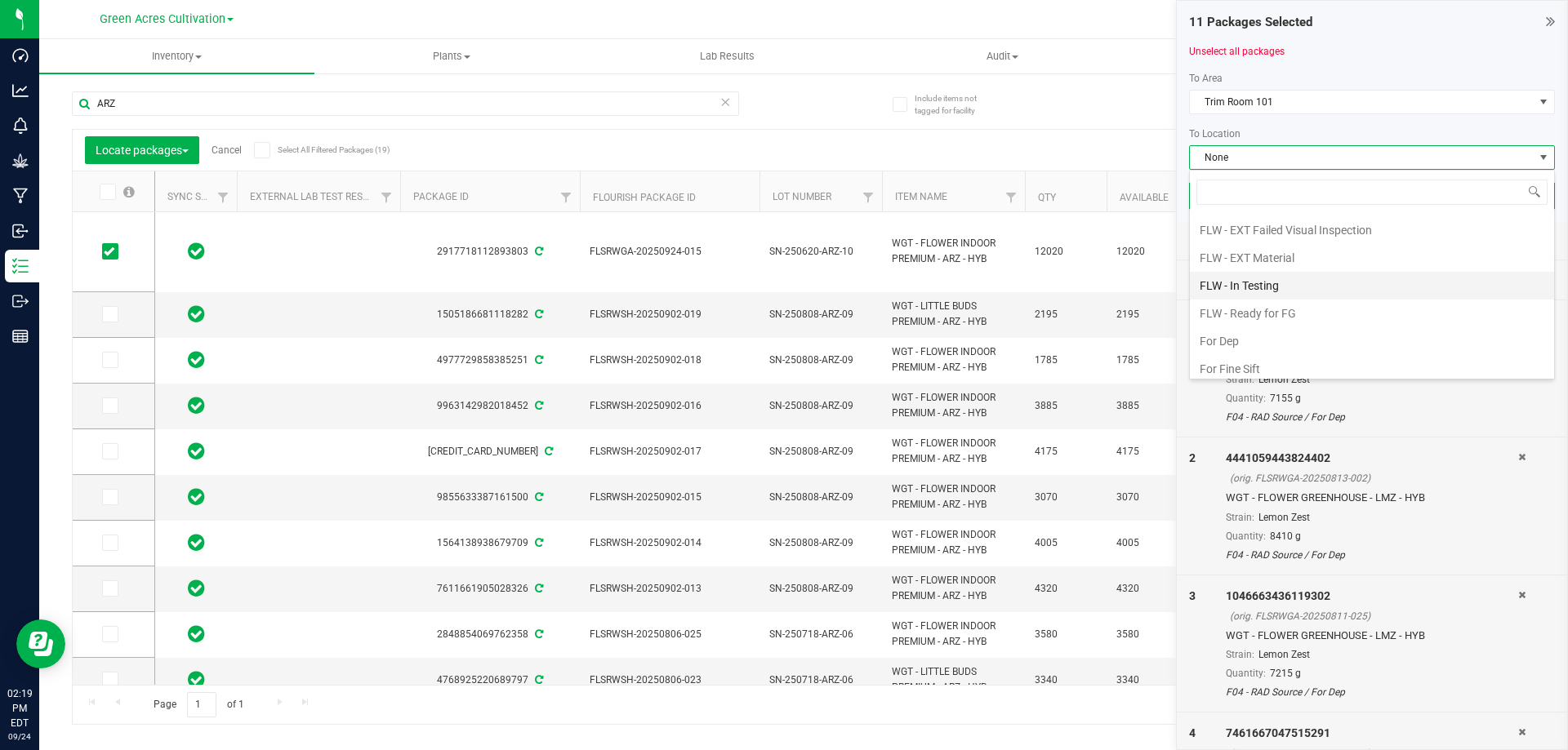
scroll to position [245, 0]
click at [1253, 316] on li "For Grind" at bounding box center [1371, 315] width 365 height 28
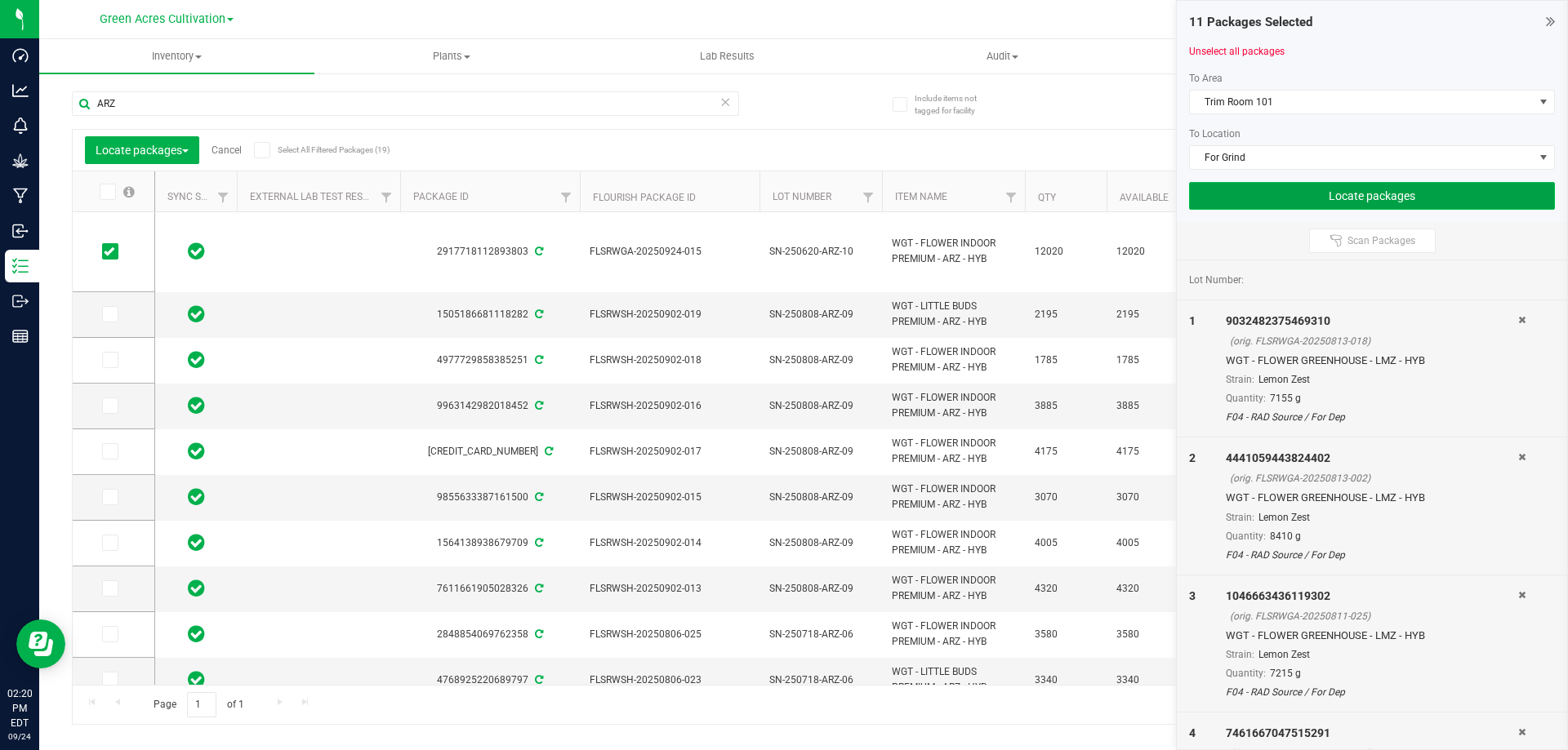
click at [1319, 192] on button "Locate packages" at bounding box center [1371, 196] width 366 height 28
